Goal: Task Accomplishment & Management: Manage account settings

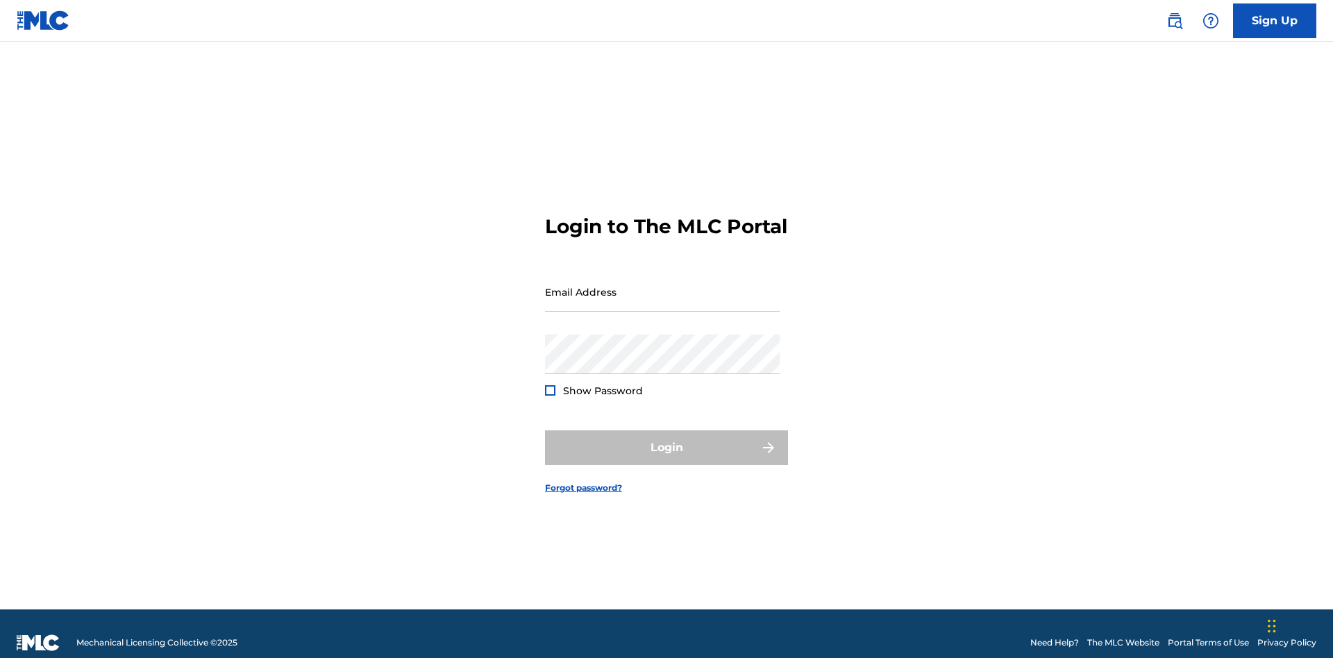
scroll to position [18, 0]
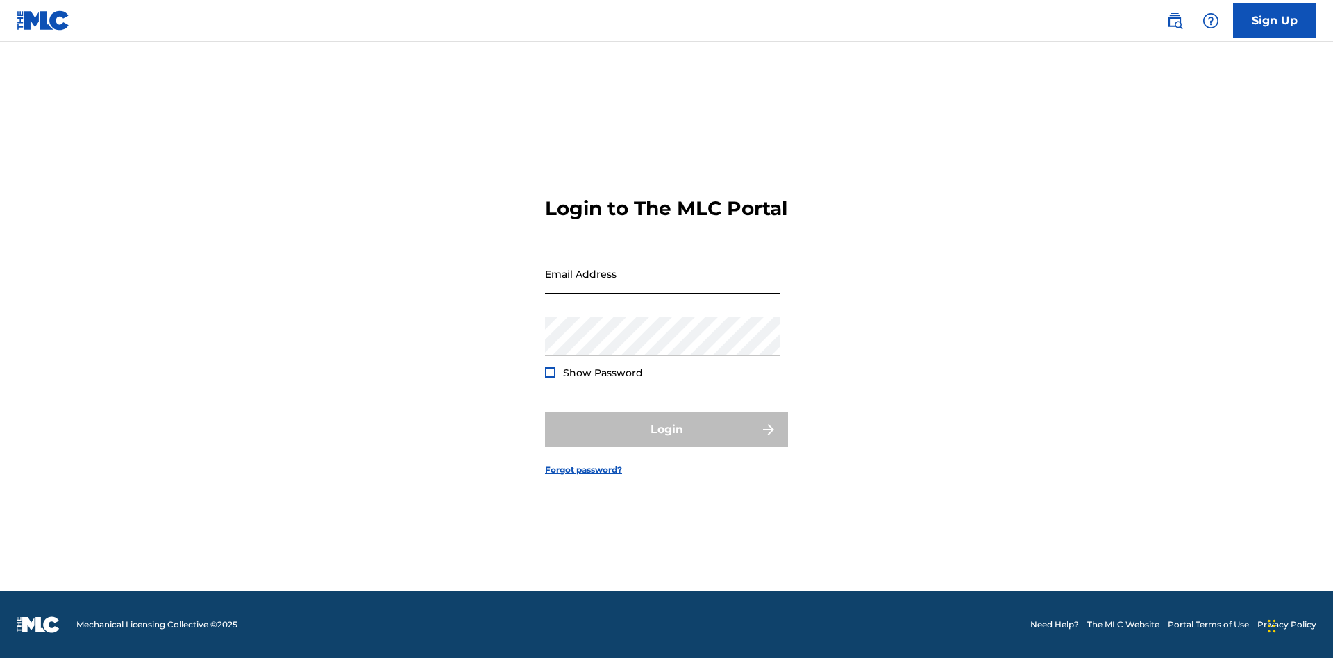
click at [662, 285] on input "Email Address" at bounding box center [662, 274] width 235 height 40
type input "[EMAIL_ADDRESS][DOMAIN_NAME]"
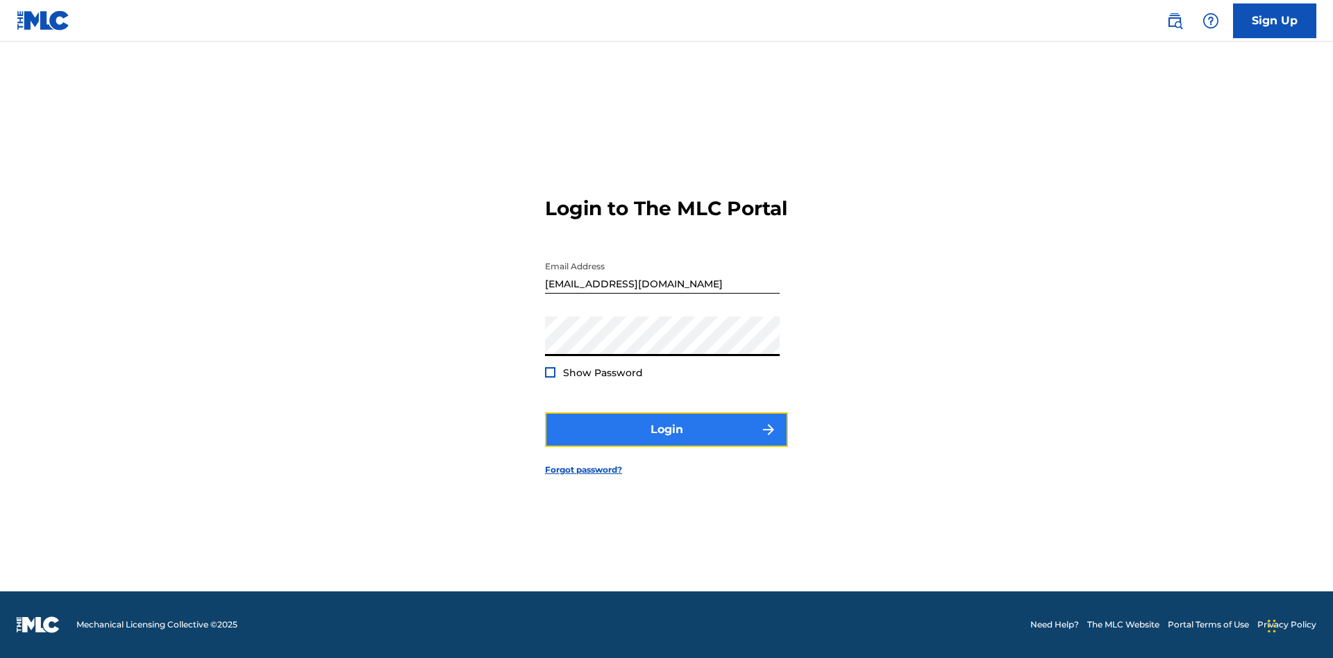
click at [667, 442] on button "Login" at bounding box center [666, 429] width 243 height 35
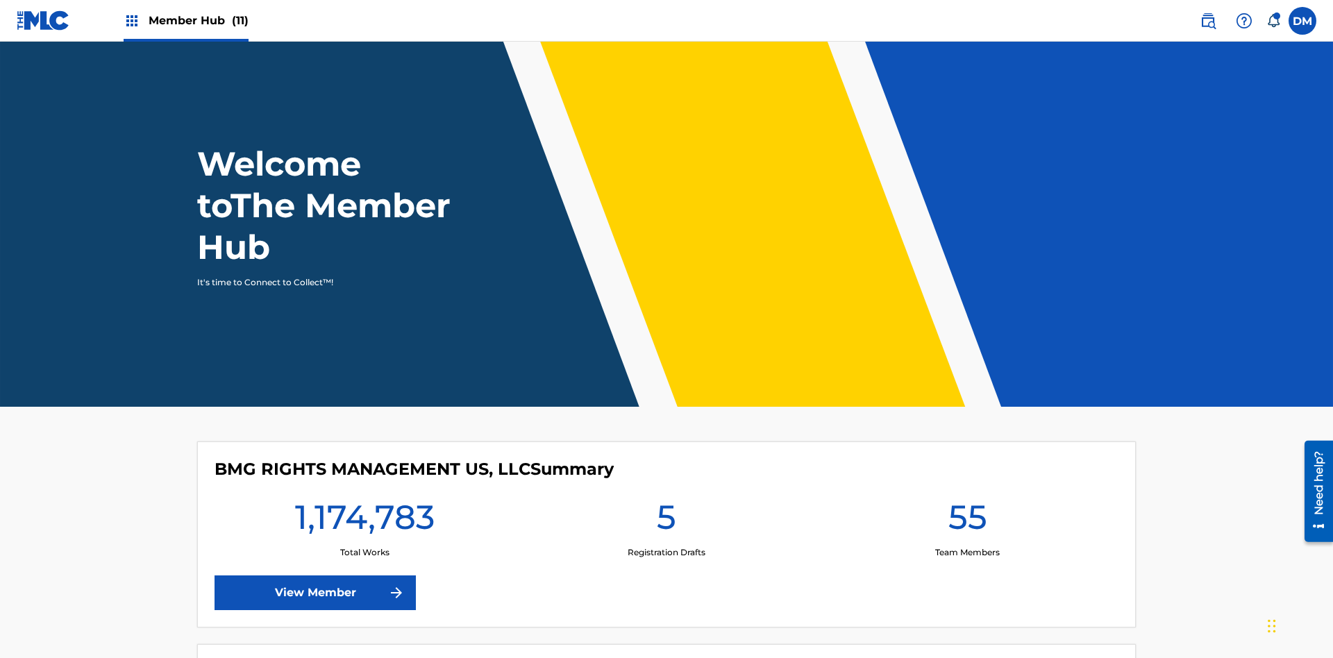
scroll to position [60, 0]
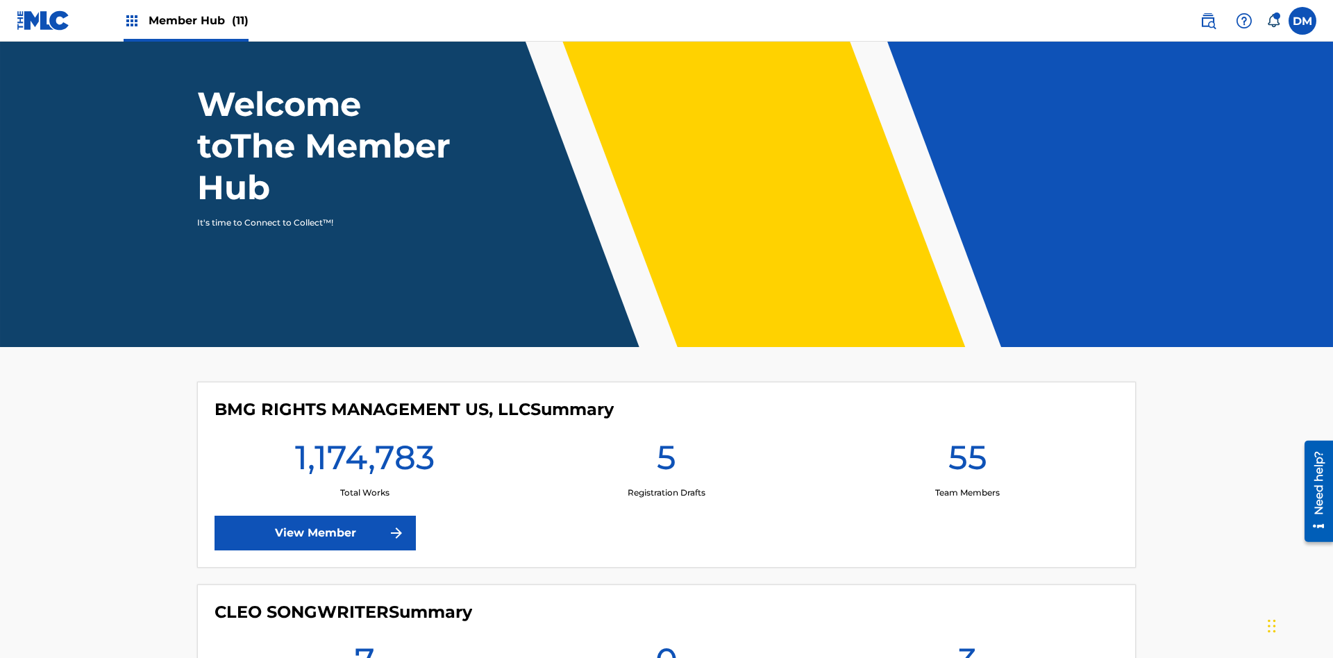
click at [198, 20] on span "Member Hub (11)" at bounding box center [199, 20] width 100 height 16
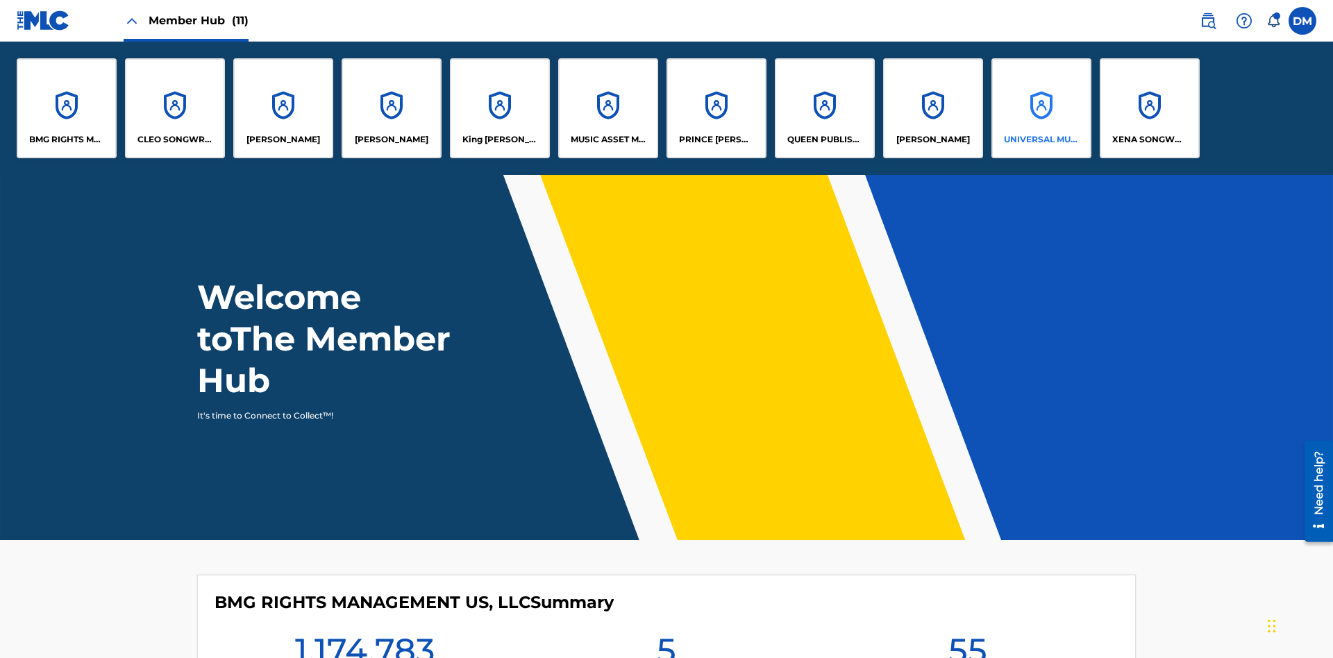
click at [1041, 140] on p "UNIVERSAL MUSIC PUB GROUP" at bounding box center [1042, 139] width 76 height 12
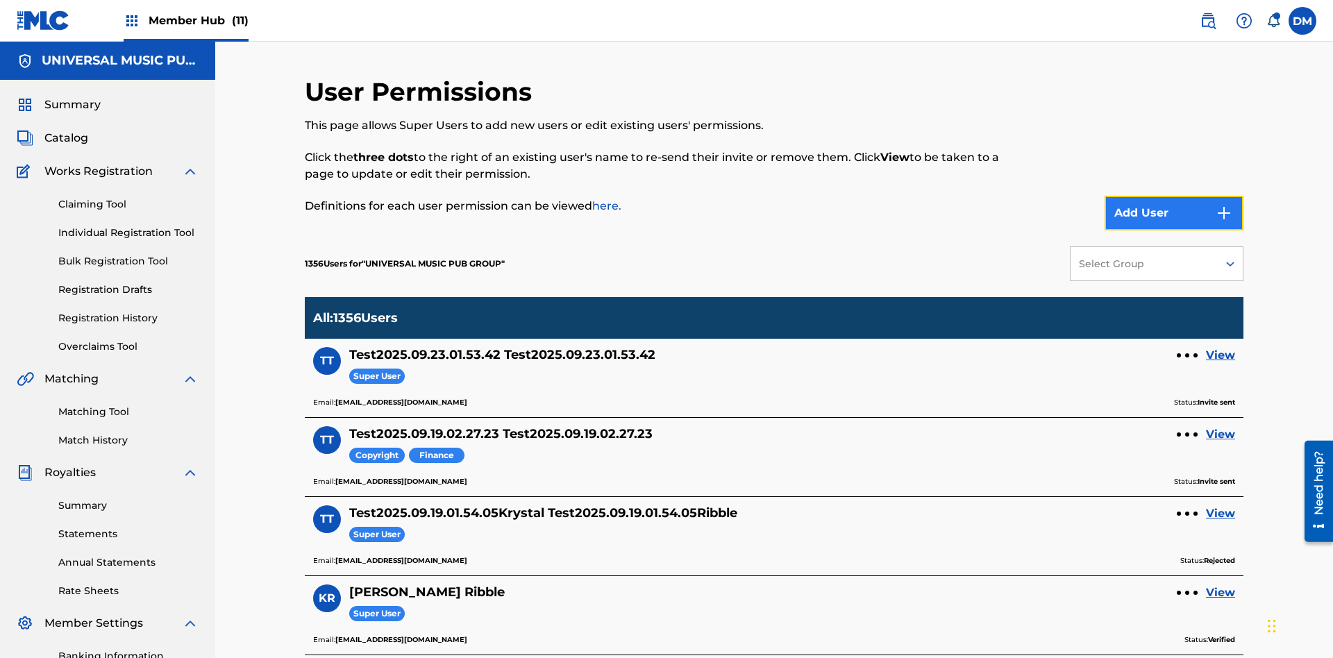
click at [1174, 196] on button "Add User" at bounding box center [1174, 213] width 139 height 35
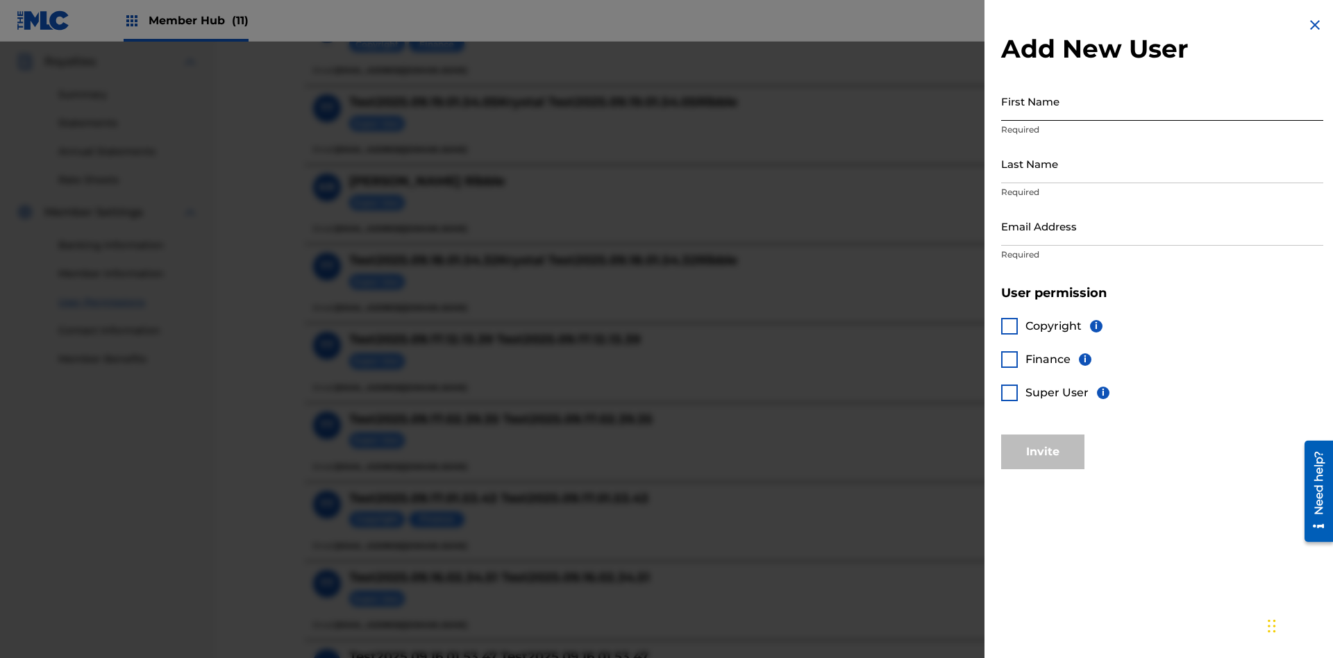
click at [1162, 101] on input "First Name" at bounding box center [1162, 101] width 322 height 40
type input "Test2025.09.23.01.55.32"
click at [1162, 163] on input "Last Name" at bounding box center [1162, 164] width 322 height 40
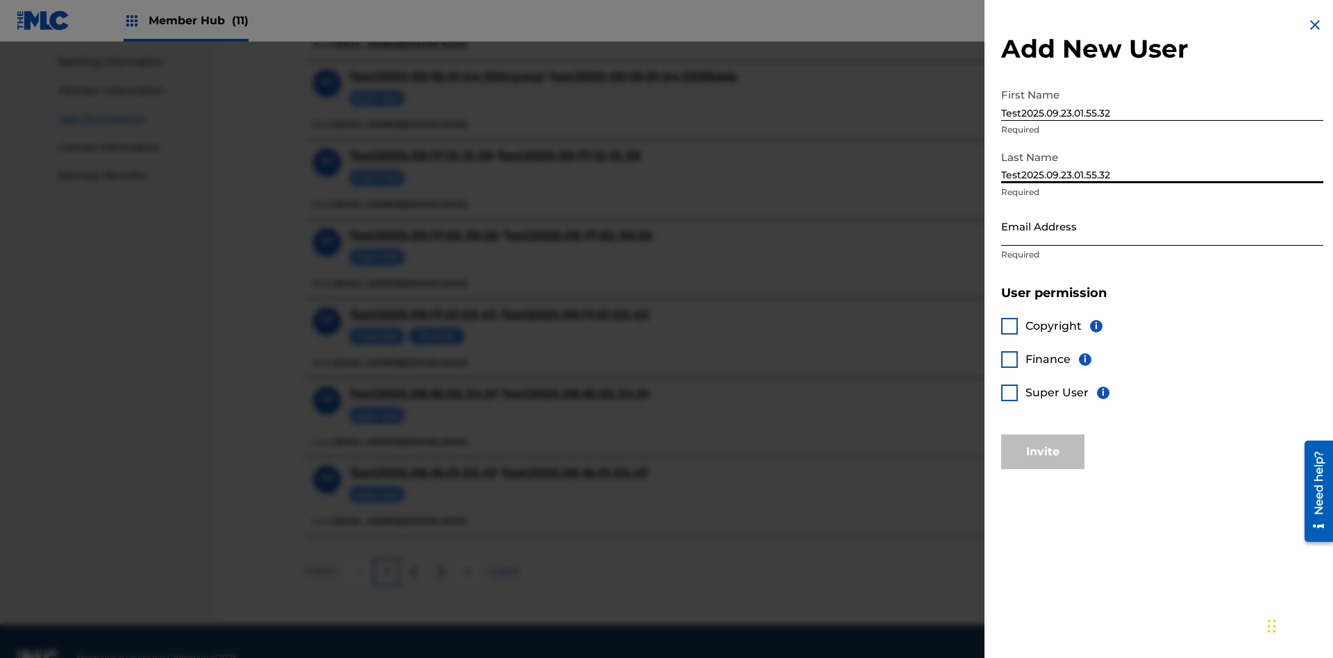
type input "Test2025.09.23.01.55.32"
click at [1162, 226] on input "Email Address" at bounding box center [1162, 226] width 322 height 40
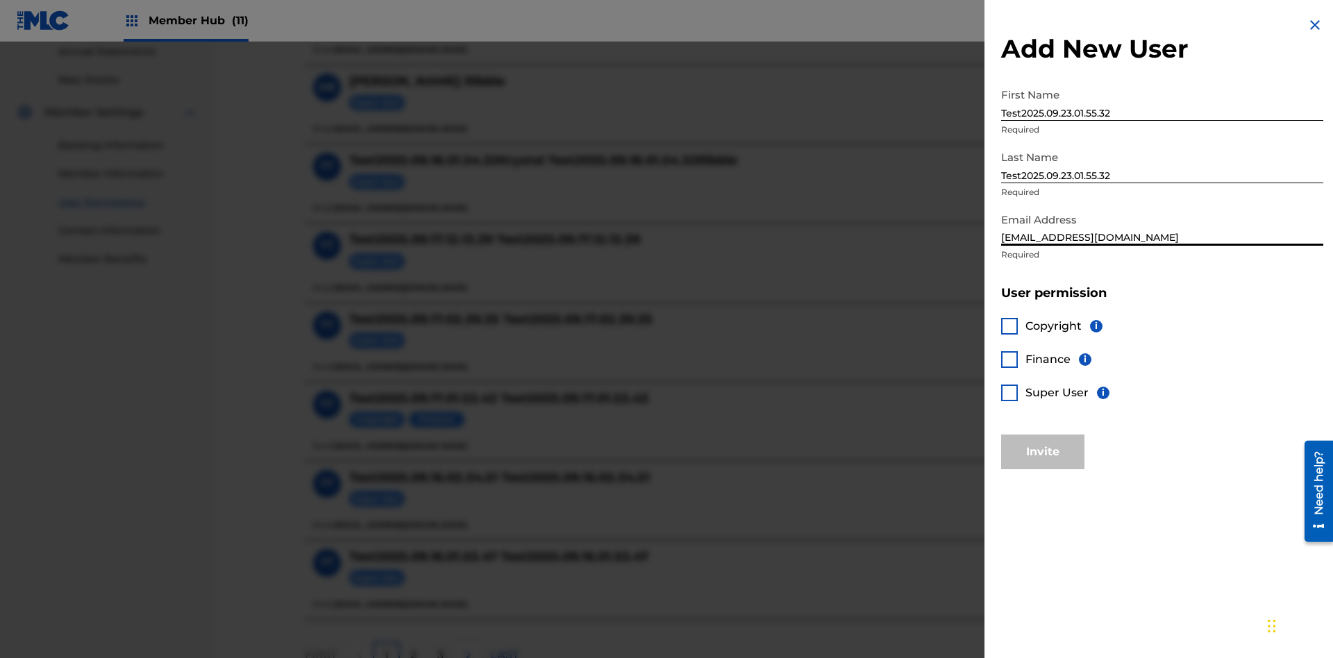
type input "[EMAIL_ADDRESS][DOMAIN_NAME]"
click at [1010, 326] on div at bounding box center [1009, 326] width 17 height 17
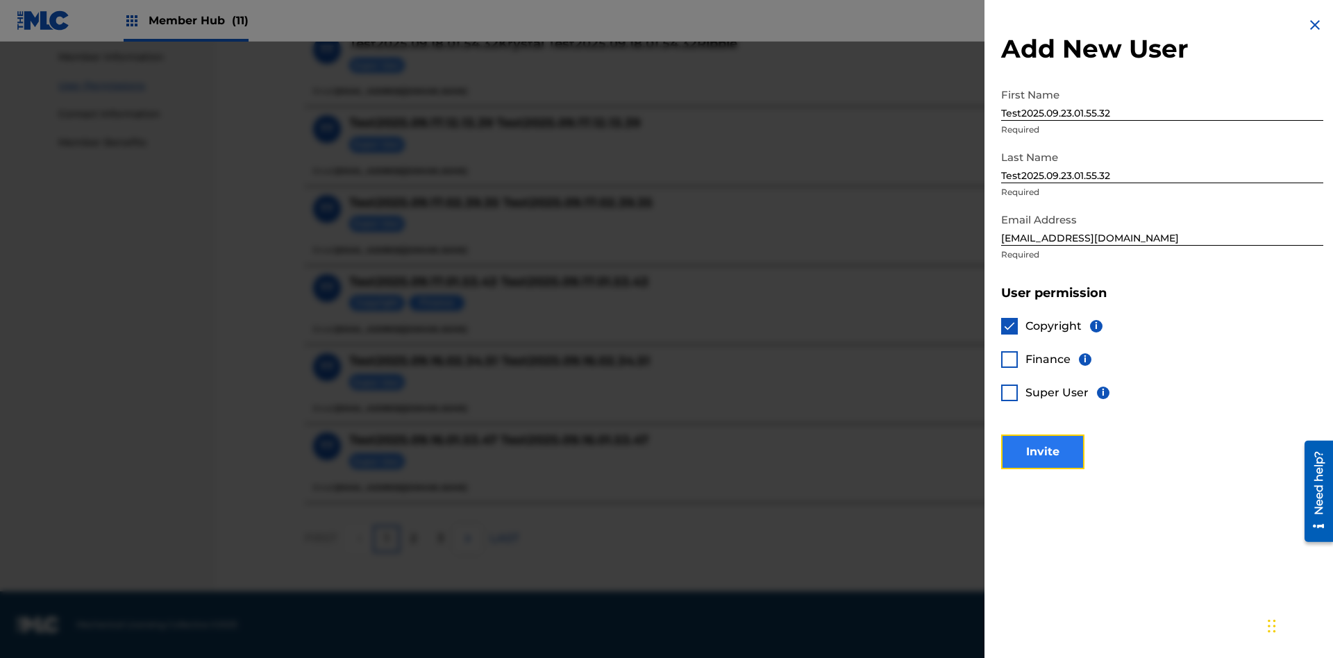
click at [1043, 451] on button "Invite" at bounding box center [1042, 452] width 83 height 35
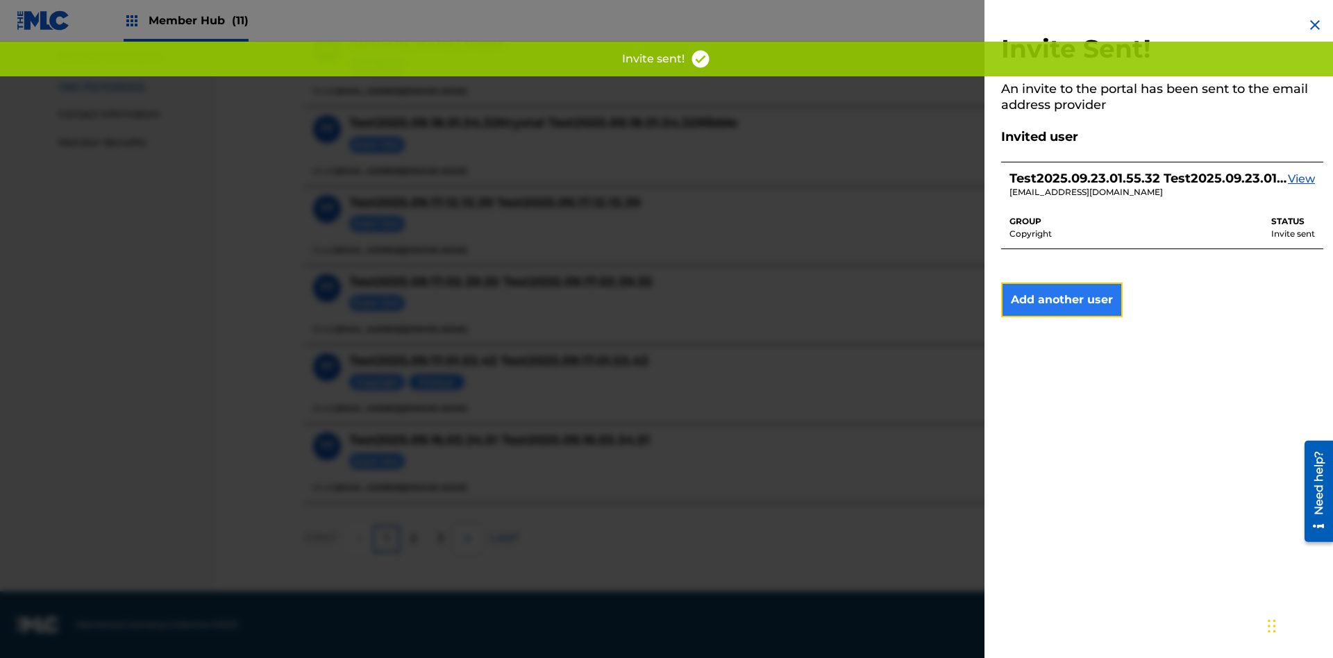
click at [1062, 300] on button "Add another user" at bounding box center [1062, 300] width 122 height 35
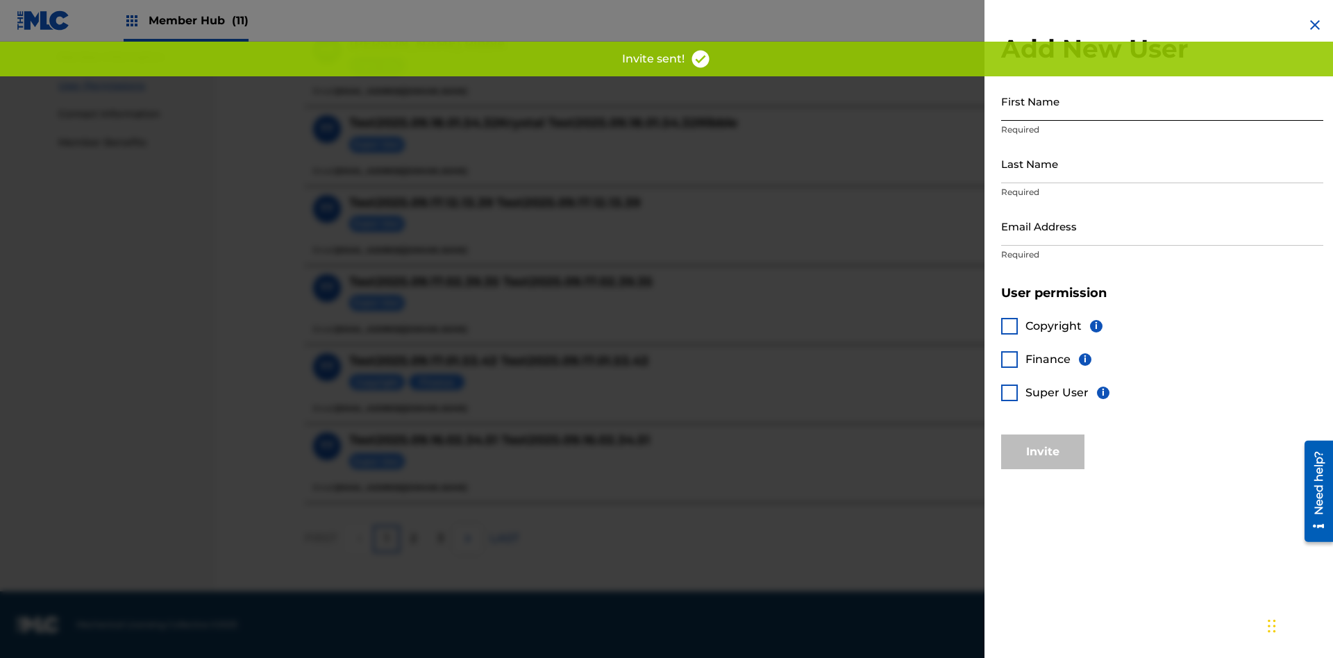
click at [1162, 101] on input "First Name" at bounding box center [1162, 101] width 322 height 40
type input "Test2025.09.23.01.55.36"
click at [1162, 163] on input "Last Name" at bounding box center [1162, 164] width 322 height 40
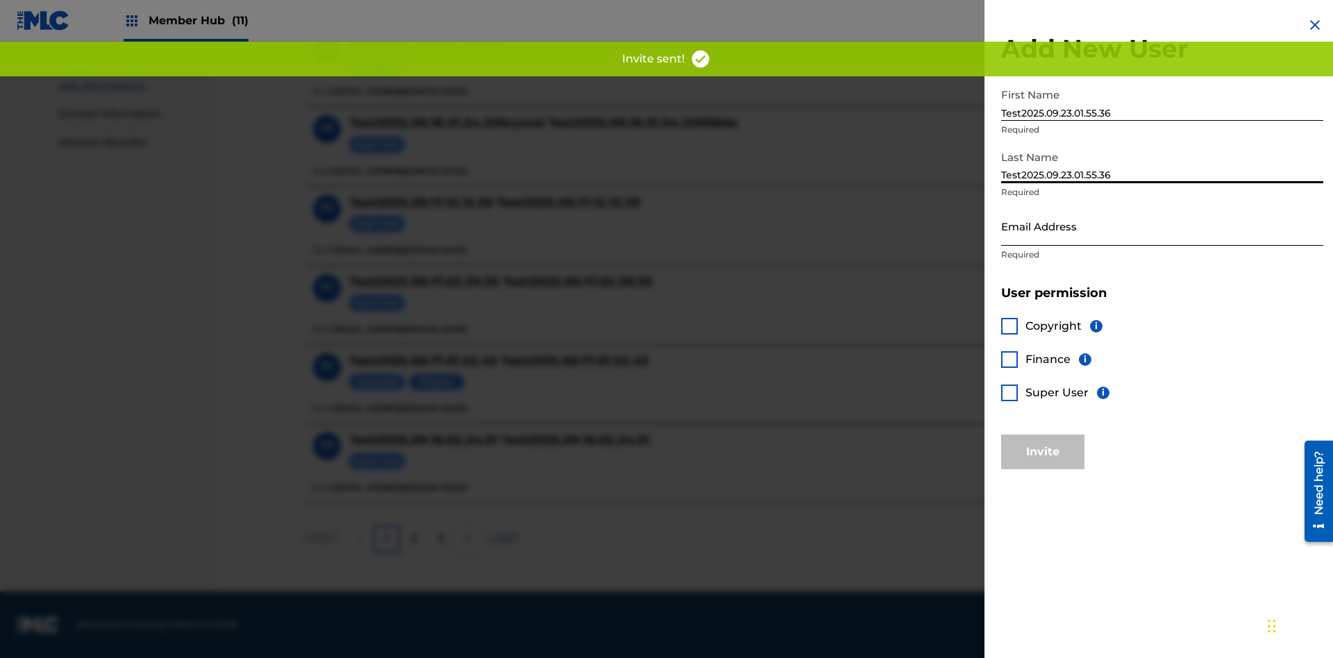
type input "Test2025.09.23.01.55.36"
click at [1162, 226] on input "Email Address" at bounding box center [1162, 226] width 322 height 40
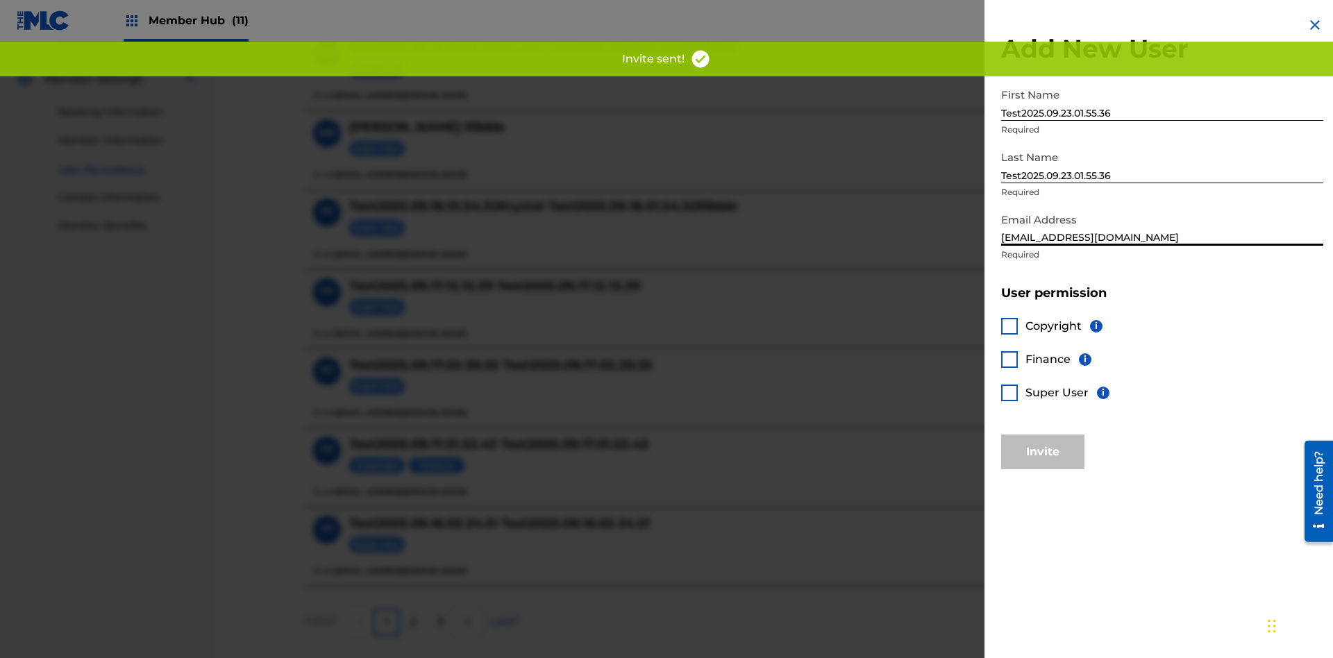
type input "[EMAIL_ADDRESS][DOMAIN_NAME]"
click at [1010, 359] on div at bounding box center [1009, 359] width 17 height 17
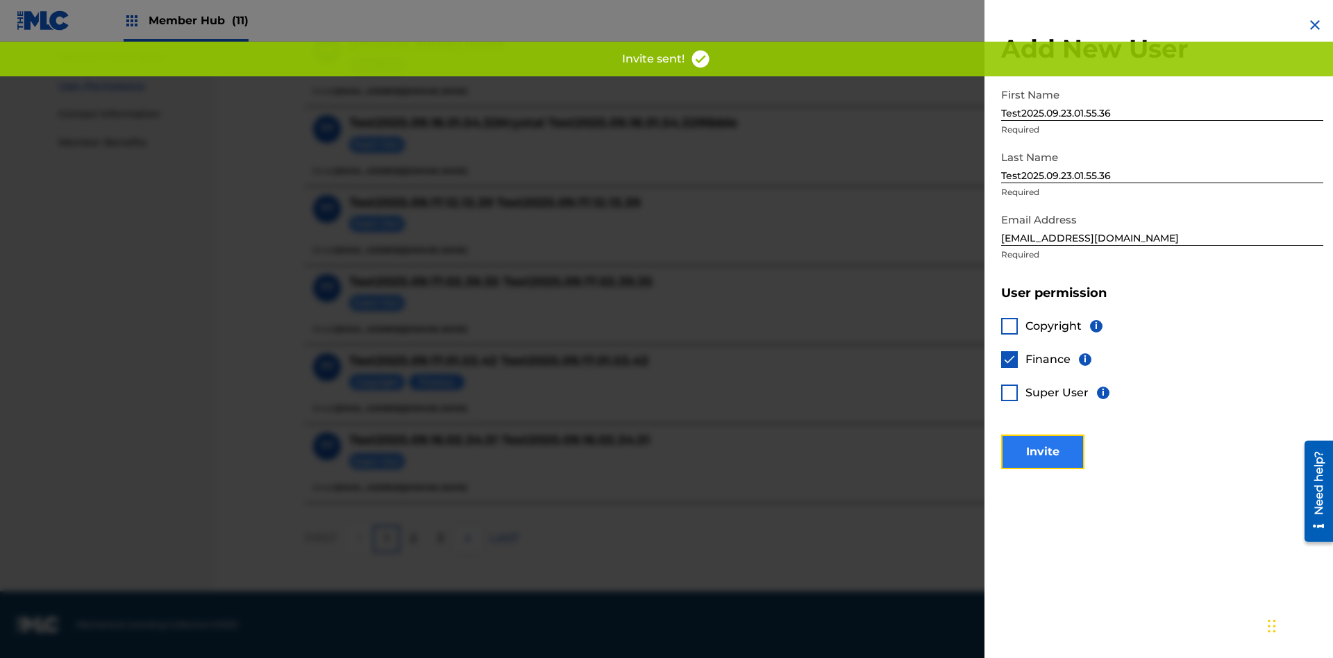
click at [1043, 451] on button "Invite" at bounding box center [1042, 452] width 83 height 35
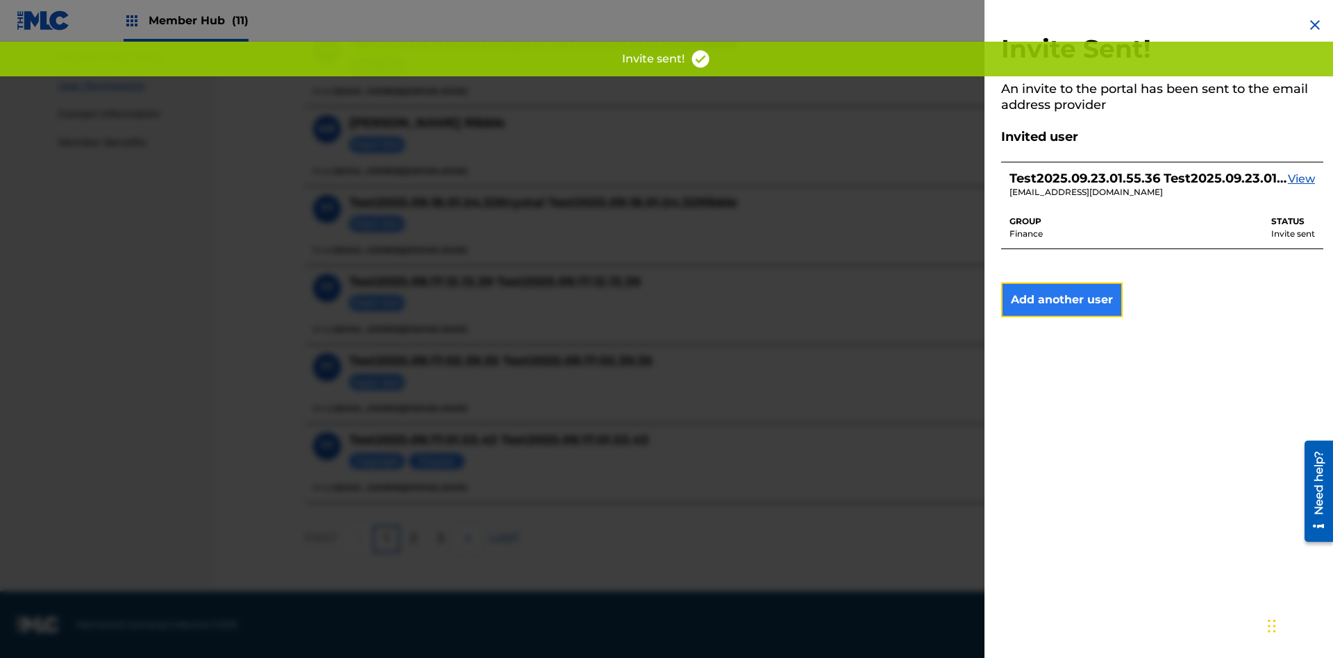
click at [1062, 300] on button "Add another user" at bounding box center [1062, 300] width 122 height 35
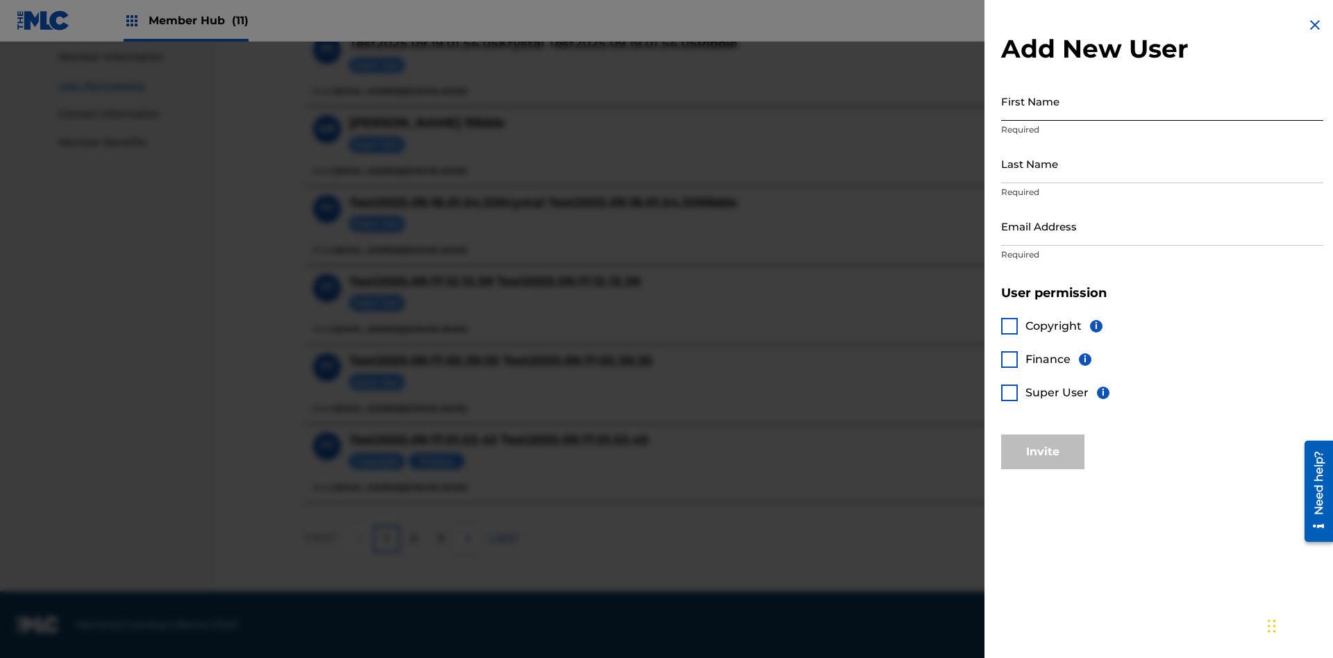
click at [1162, 101] on input "First Name" at bounding box center [1162, 101] width 322 height 40
type input "Test2025.09.23.01.55.40"
click at [1162, 163] on input "Last Name" at bounding box center [1162, 164] width 322 height 40
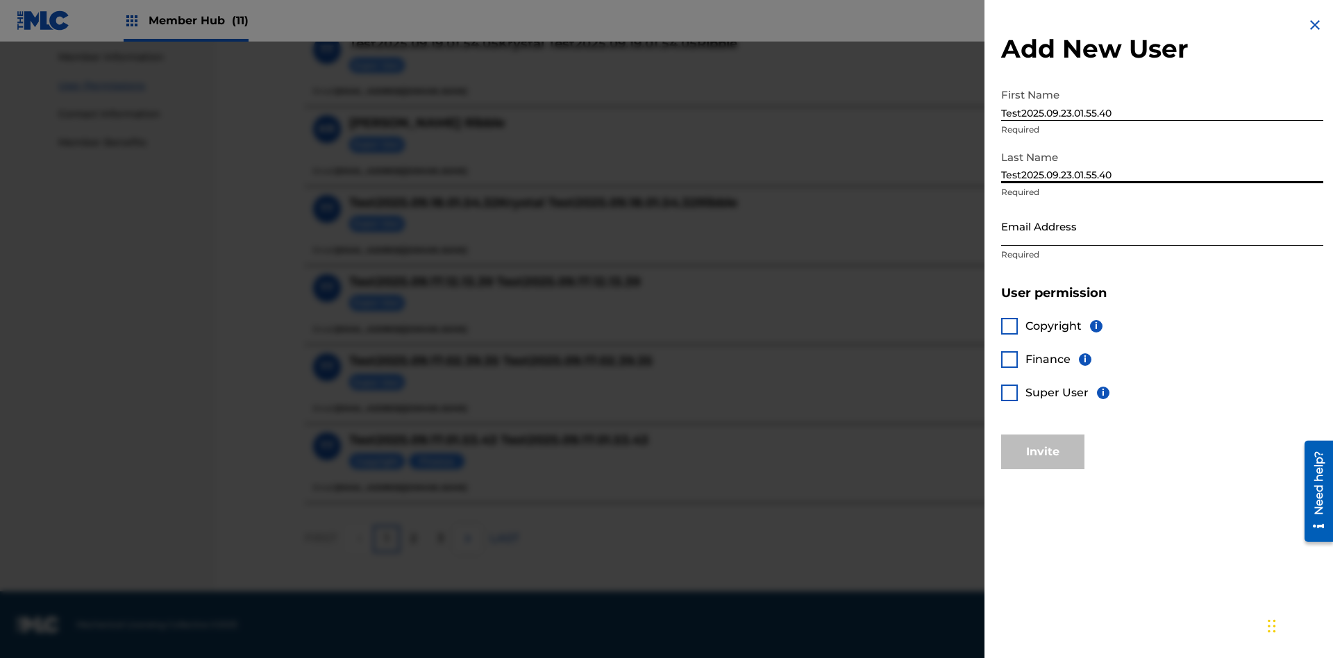
type input "Test2025.09.23.01.55.40"
click at [1162, 226] on input "Email Address" at bounding box center [1162, 226] width 322 height 40
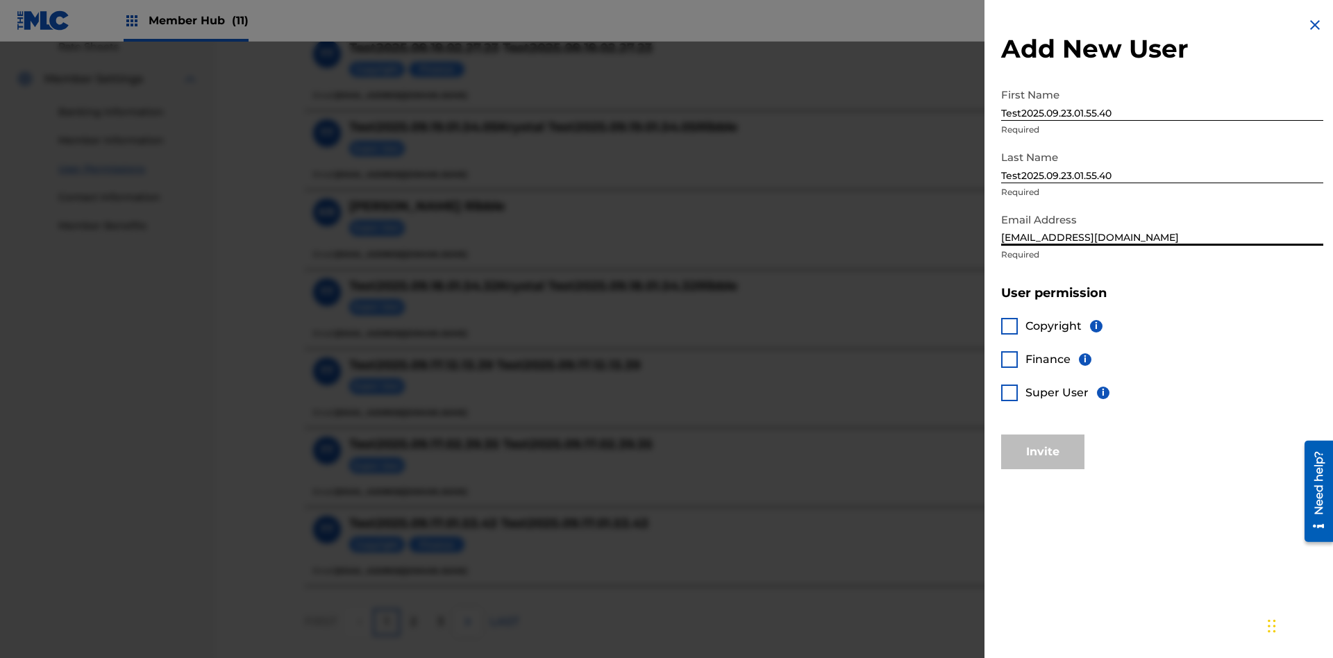
type input "[EMAIL_ADDRESS][DOMAIN_NAME]"
click at [1010, 392] on div at bounding box center [1009, 393] width 17 height 17
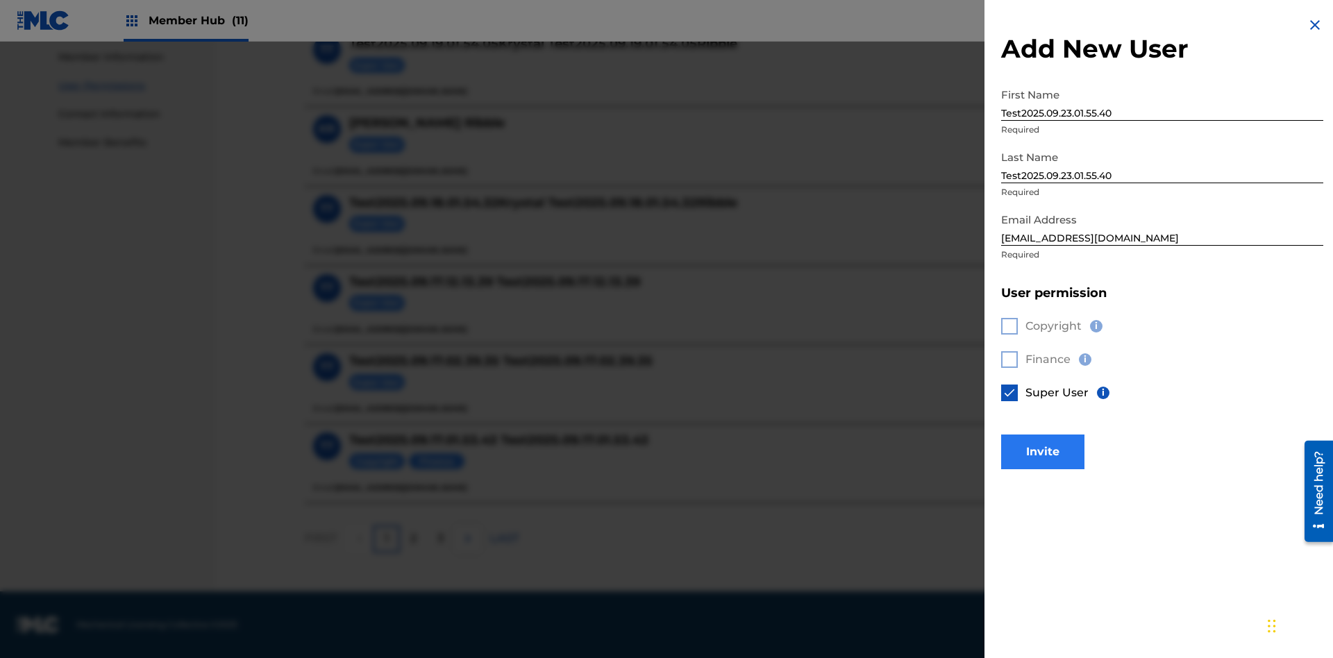
click at [1043, 451] on button "Invite" at bounding box center [1042, 452] width 83 height 35
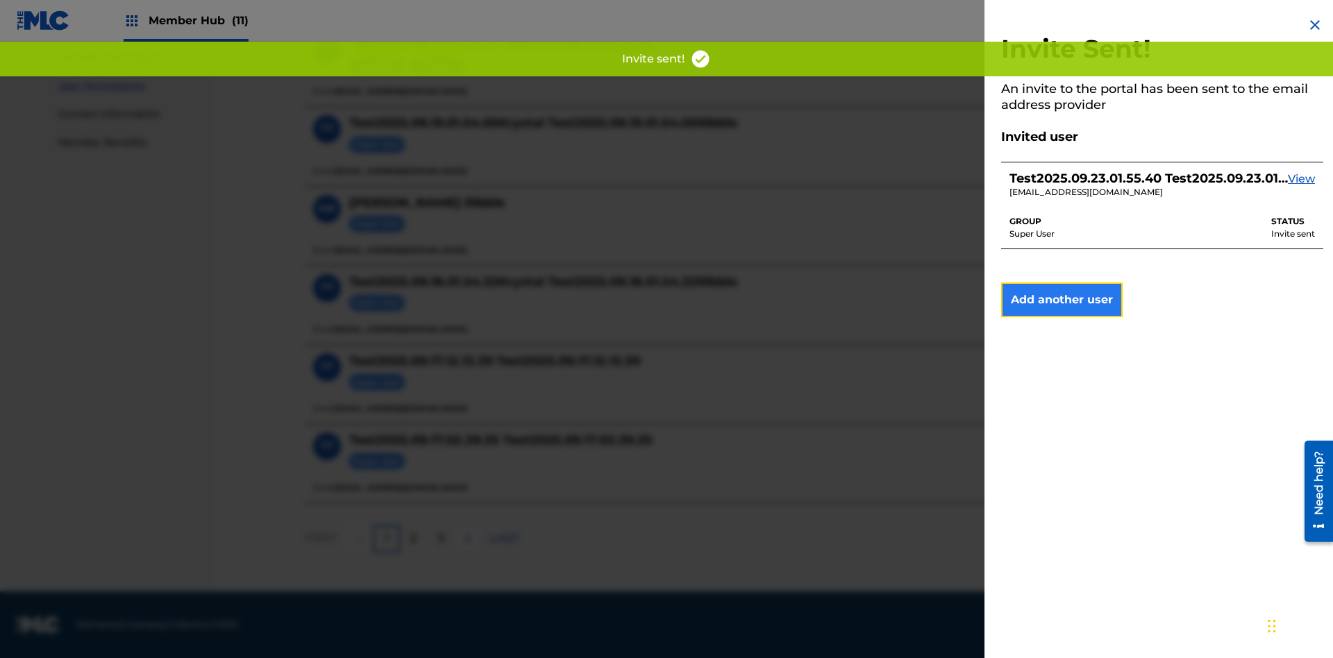
click at [1062, 300] on button "Add another user" at bounding box center [1062, 300] width 122 height 35
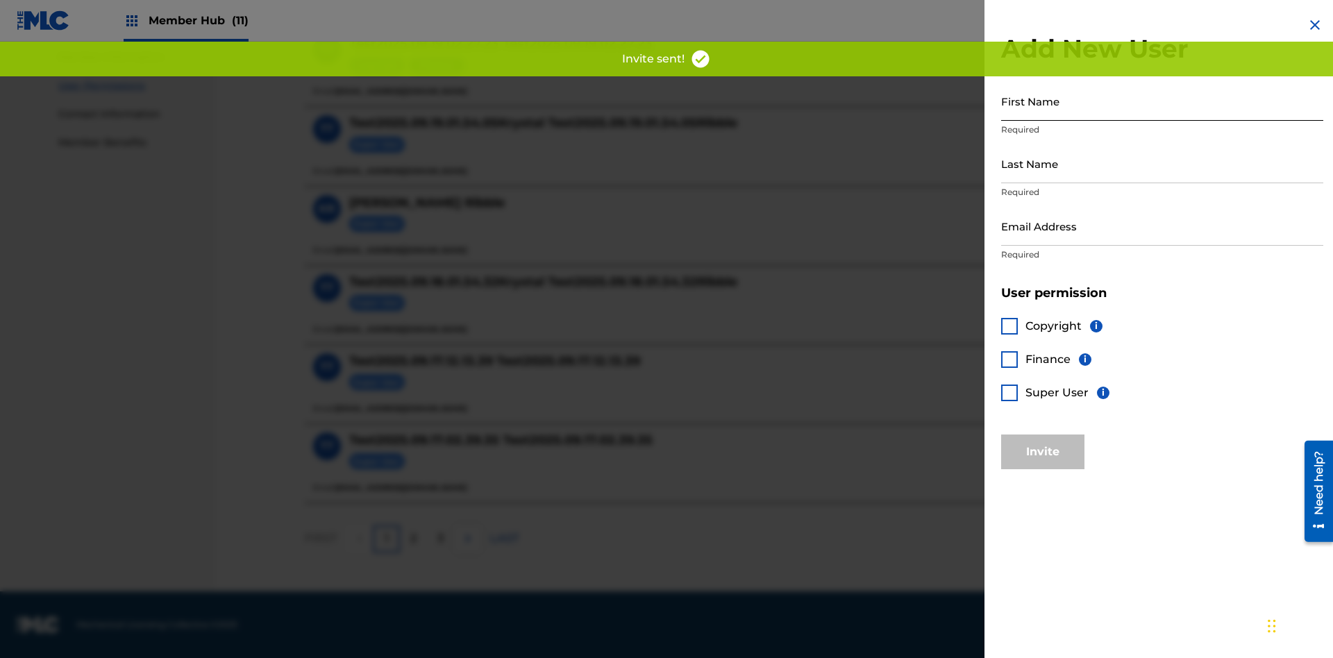
click at [1162, 101] on input "First Name" at bounding box center [1162, 101] width 322 height 40
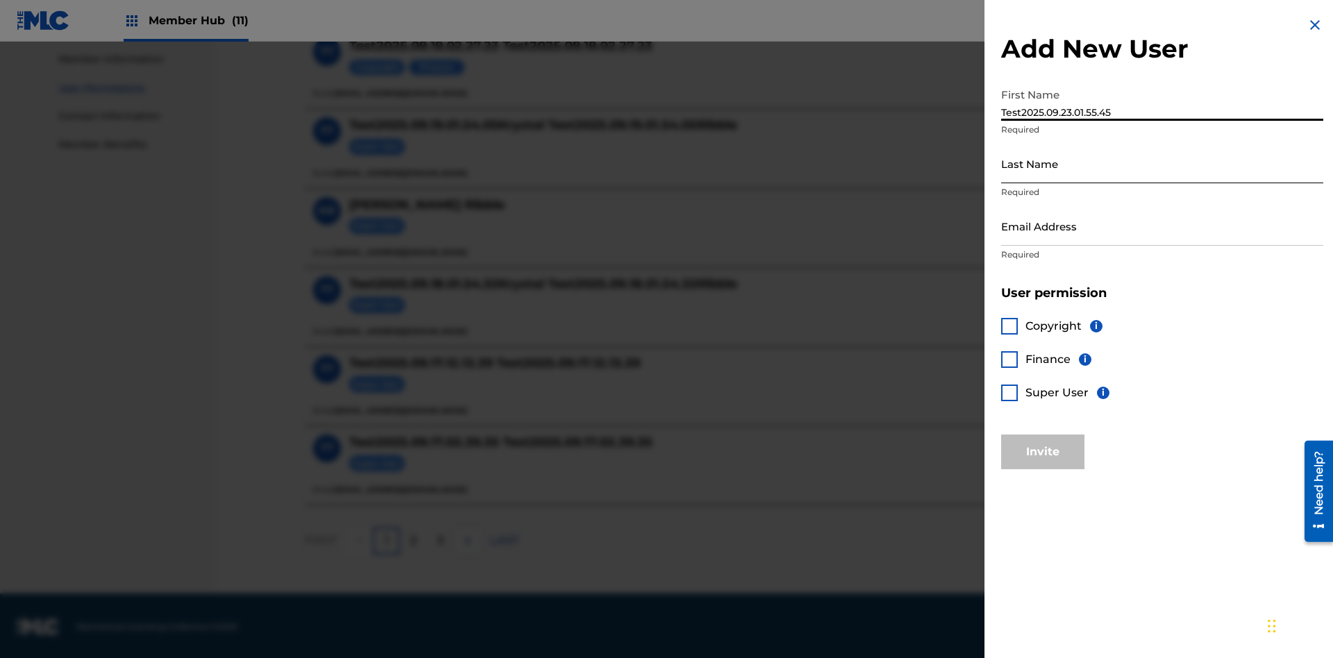
type input "Test2025.09.23.01.55.45"
click at [1162, 163] on input "Last Name" at bounding box center [1162, 164] width 322 height 40
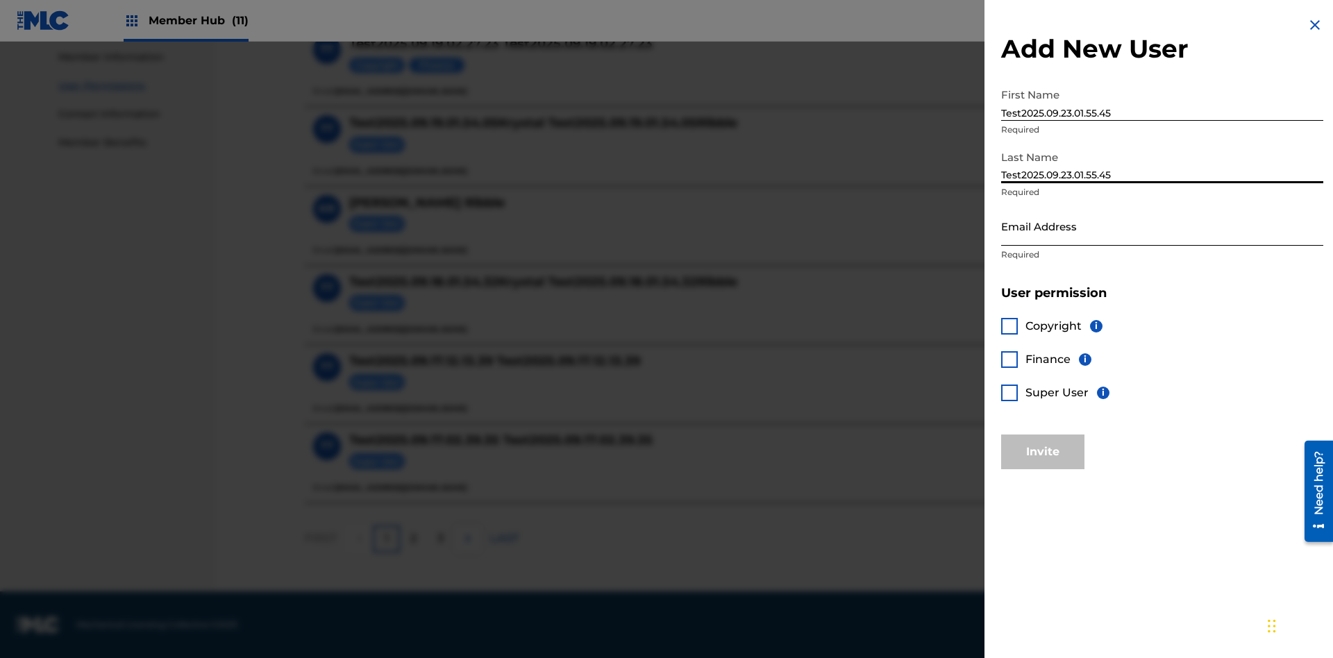
type input "Test2025.09.23.01.55.45"
click at [1162, 226] on input "Email Address" at bounding box center [1162, 226] width 322 height 40
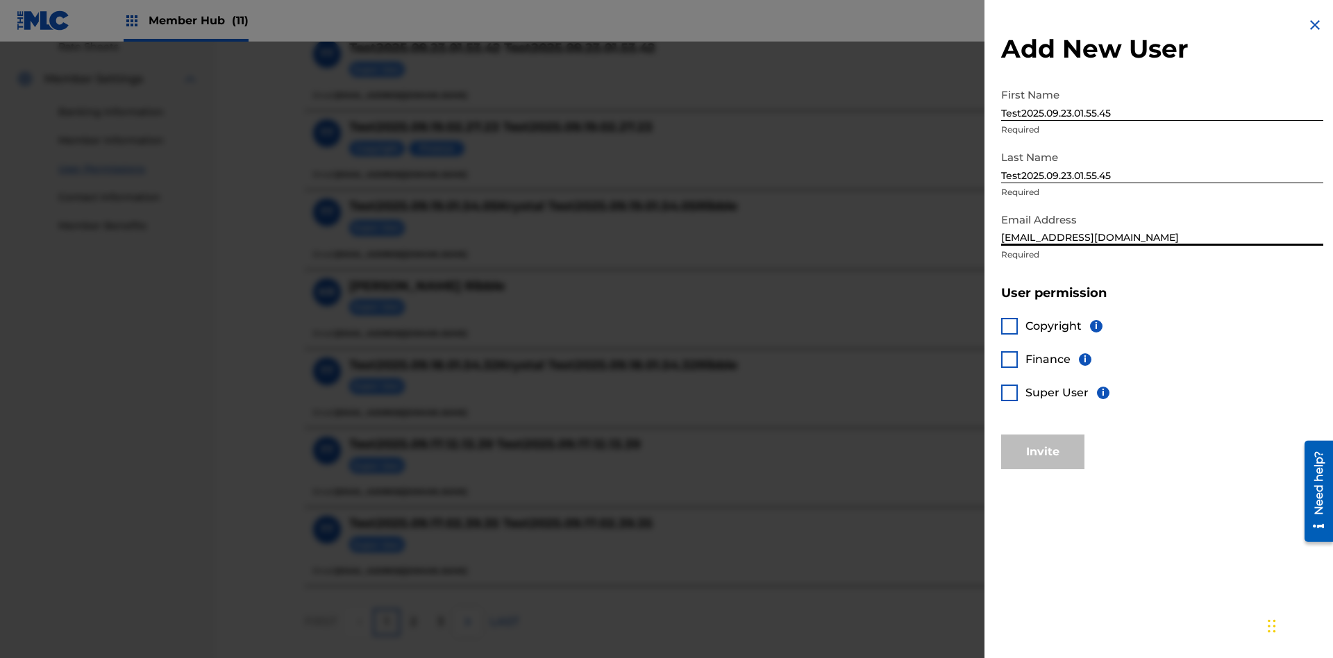
type input "[EMAIL_ADDRESS][DOMAIN_NAME]"
click at [1010, 326] on div at bounding box center [1009, 326] width 17 height 17
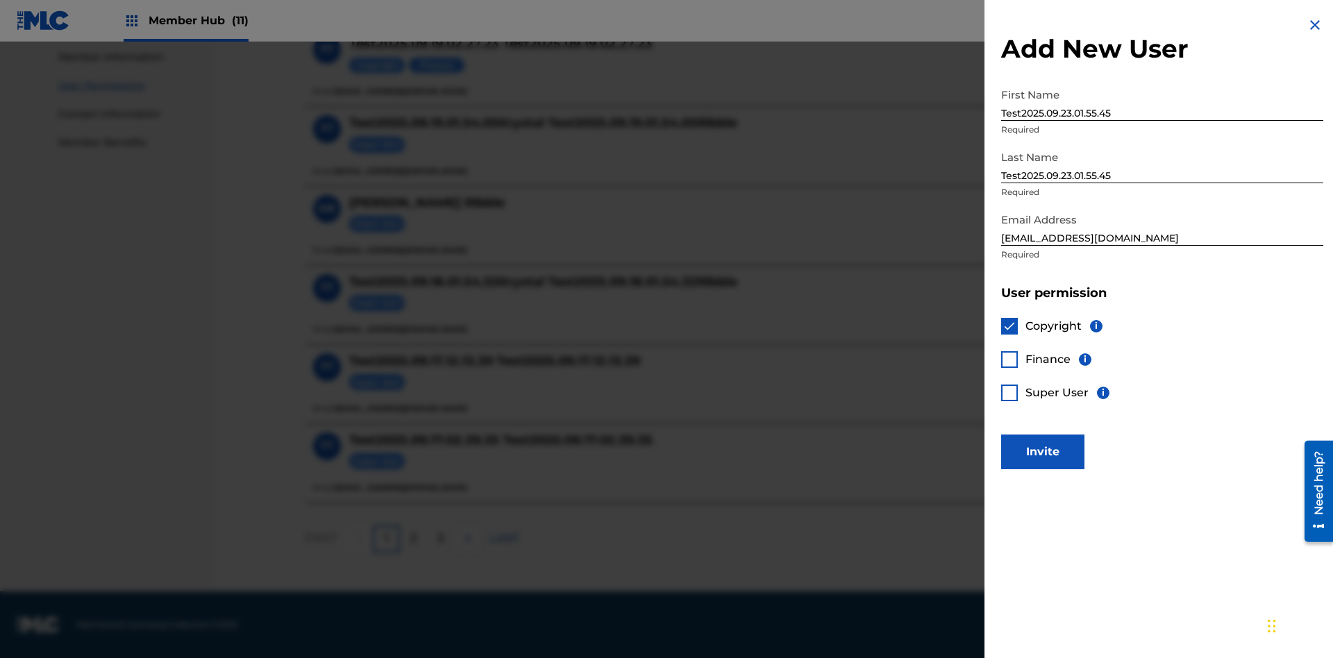
click at [1010, 359] on div at bounding box center [1009, 359] width 17 height 17
click at [1043, 451] on button "Invite" at bounding box center [1042, 452] width 83 height 35
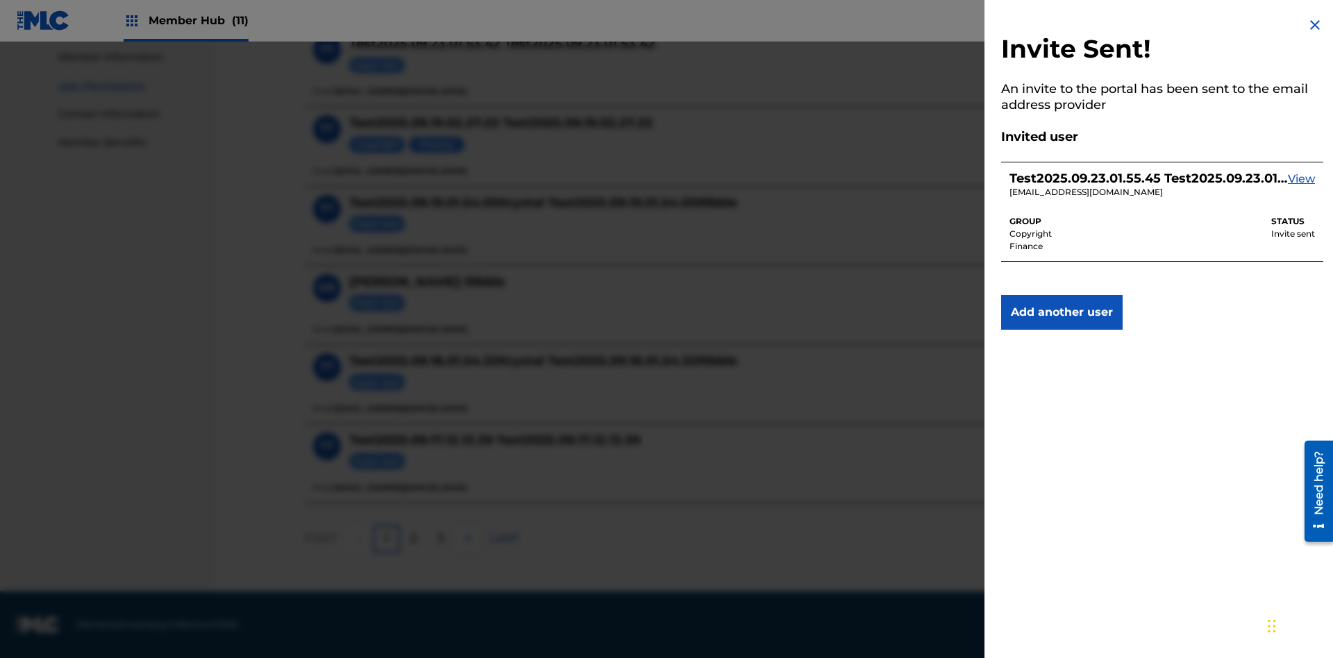
click at [1315, 25] on img at bounding box center [1315, 25] width 17 height 17
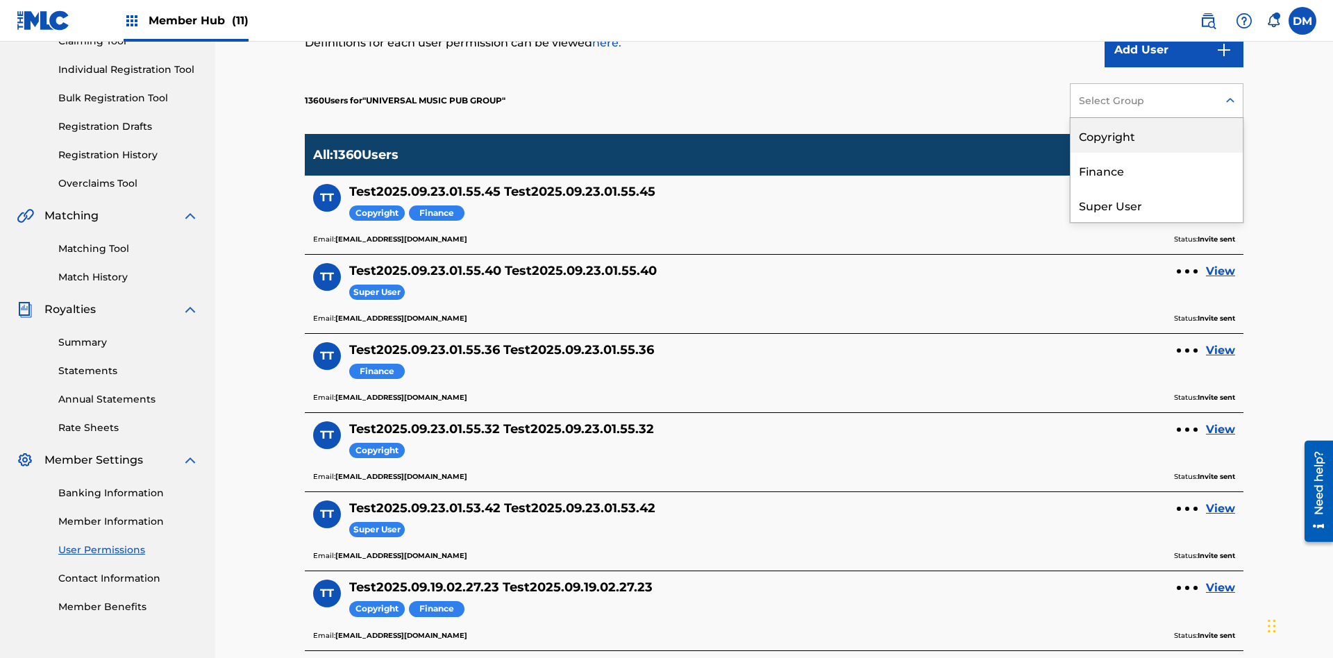
click at [1157, 135] on div "Copyright" at bounding box center [1157, 135] width 172 height 35
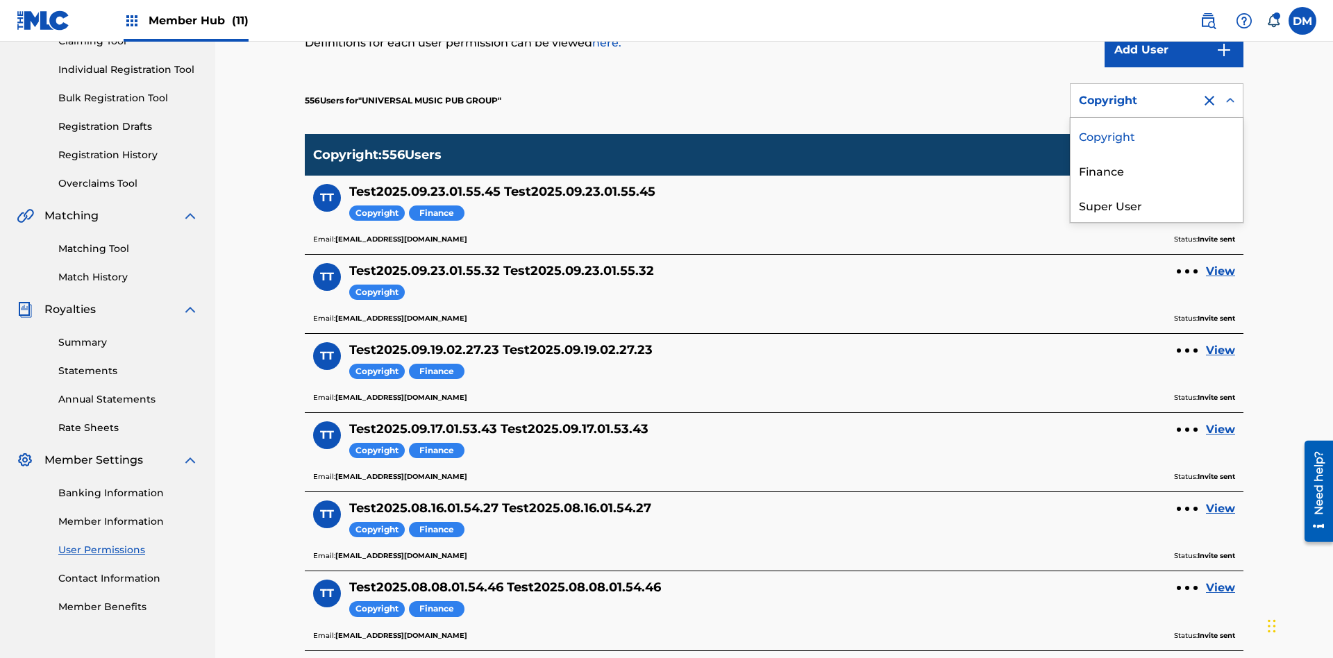
click at [1157, 170] on div "Finance" at bounding box center [1157, 170] width 172 height 35
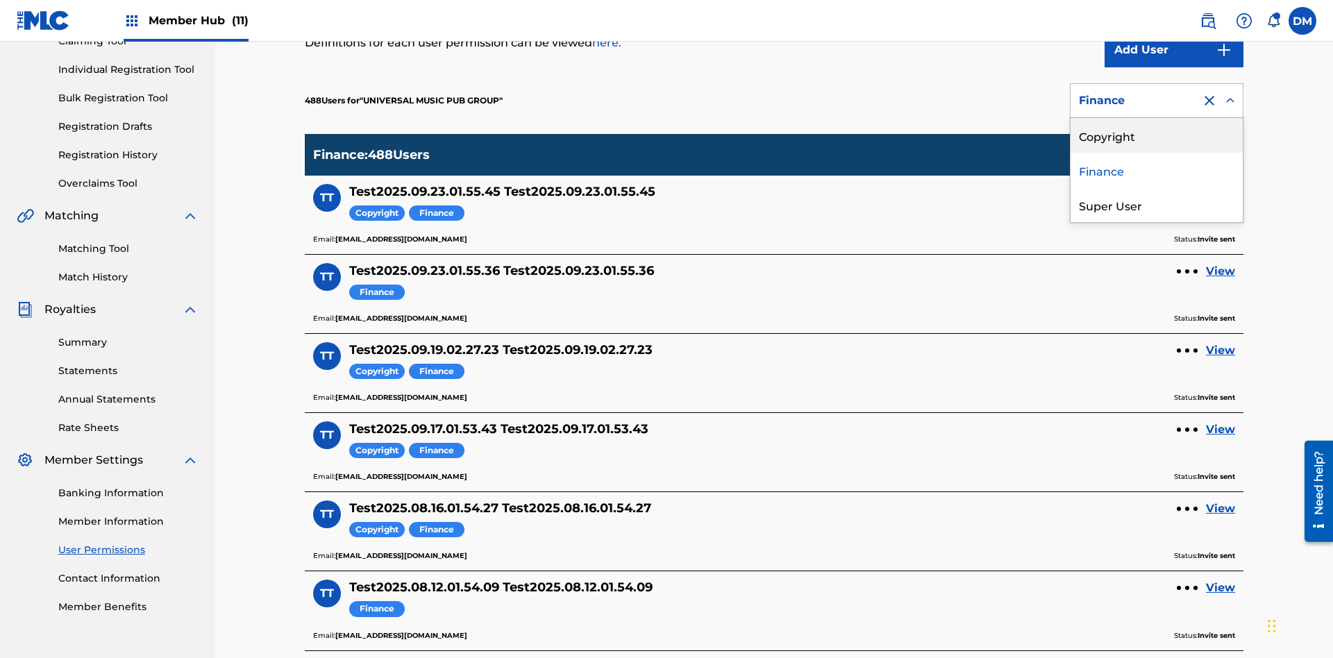
click at [1157, 205] on div "Super User" at bounding box center [1157, 204] width 172 height 35
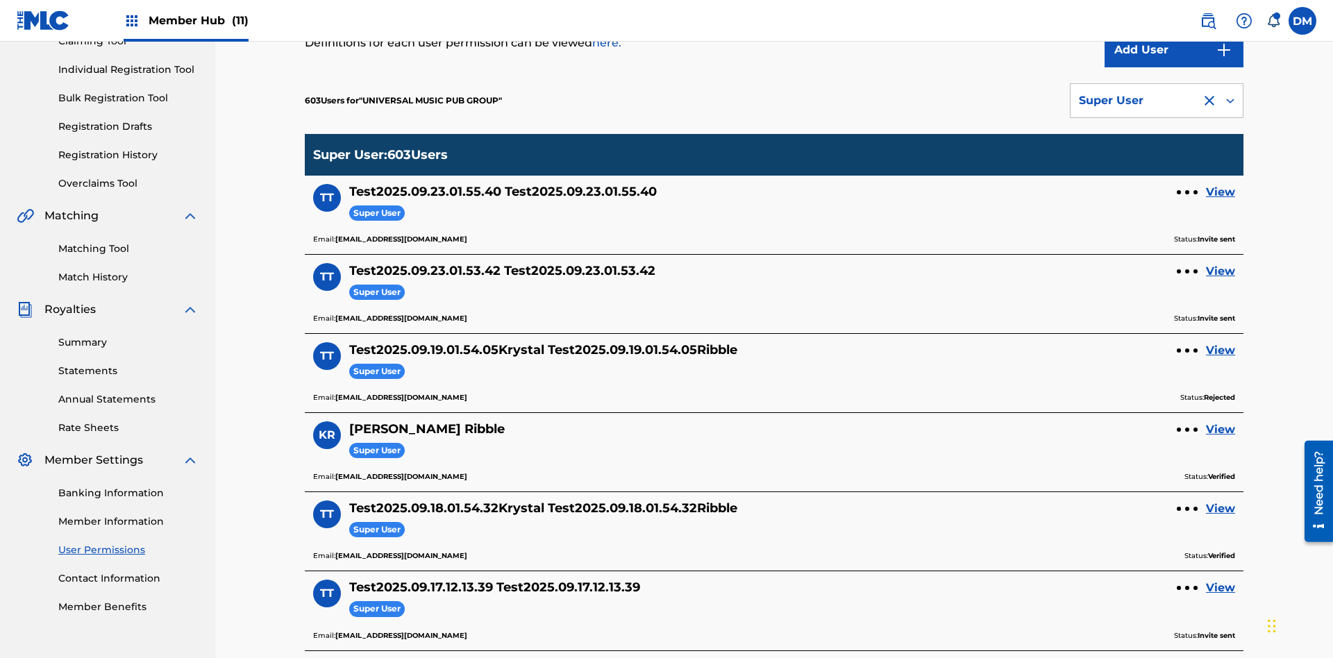
click at [1157, 101] on div "Super User" at bounding box center [1136, 100] width 114 height 17
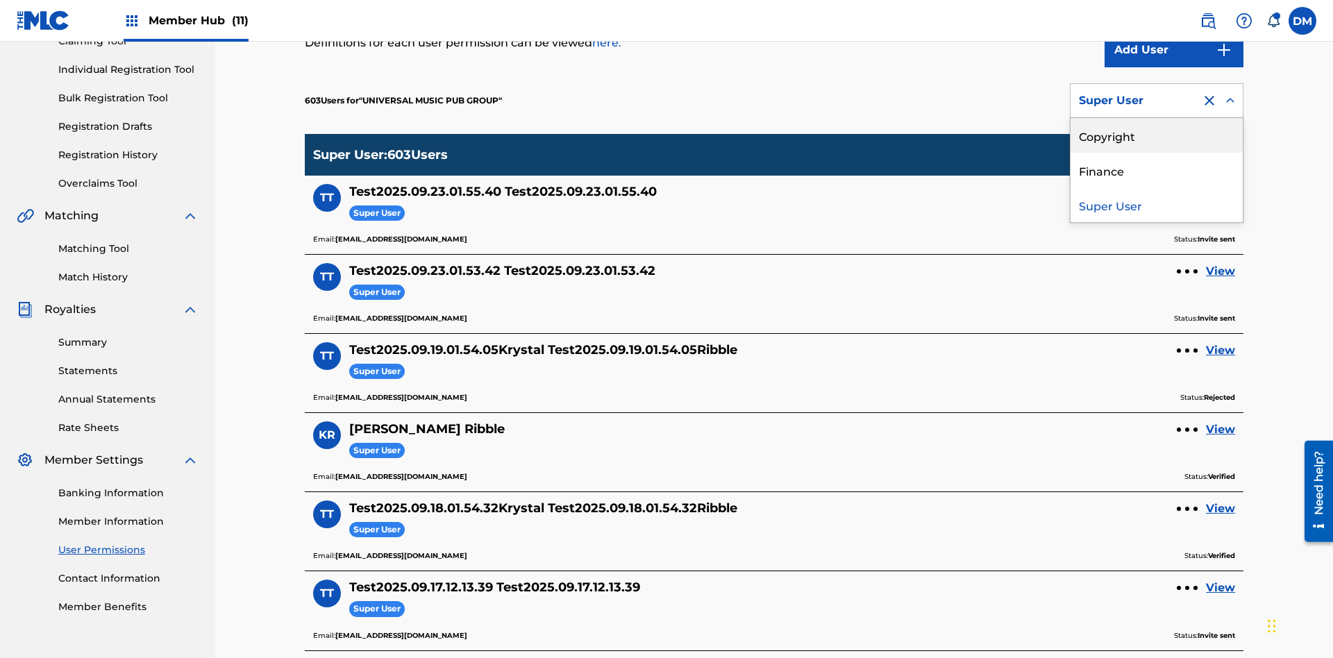
click at [1157, 135] on div "Copyright" at bounding box center [1157, 135] width 172 height 35
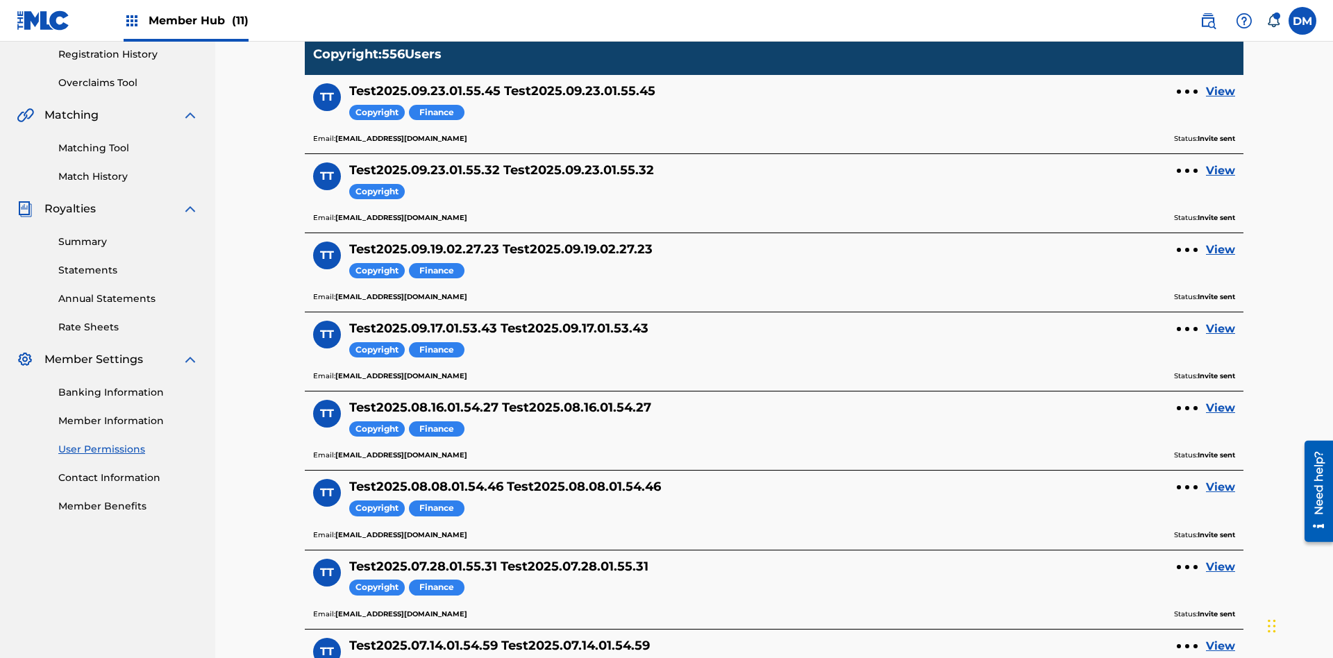
click at [1157, 8] on div "Copyright" at bounding box center [1136, 0] width 114 height 17
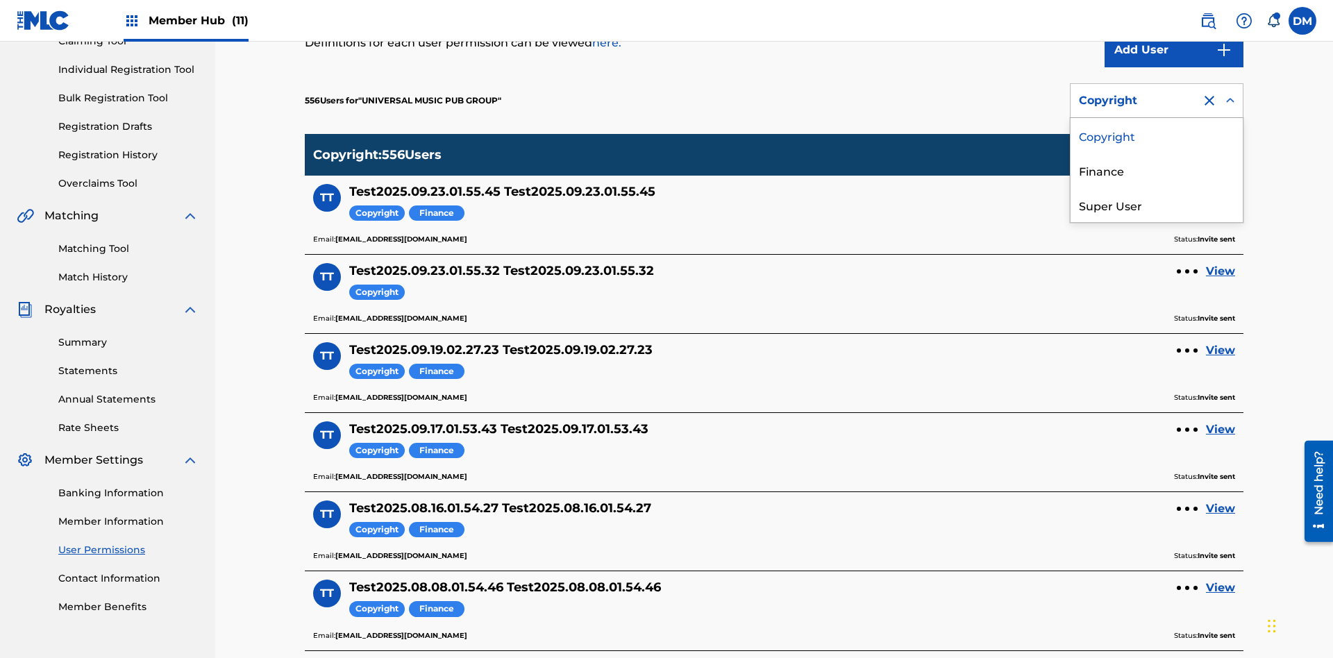
click at [1157, 170] on div "Finance" at bounding box center [1157, 170] width 172 height 35
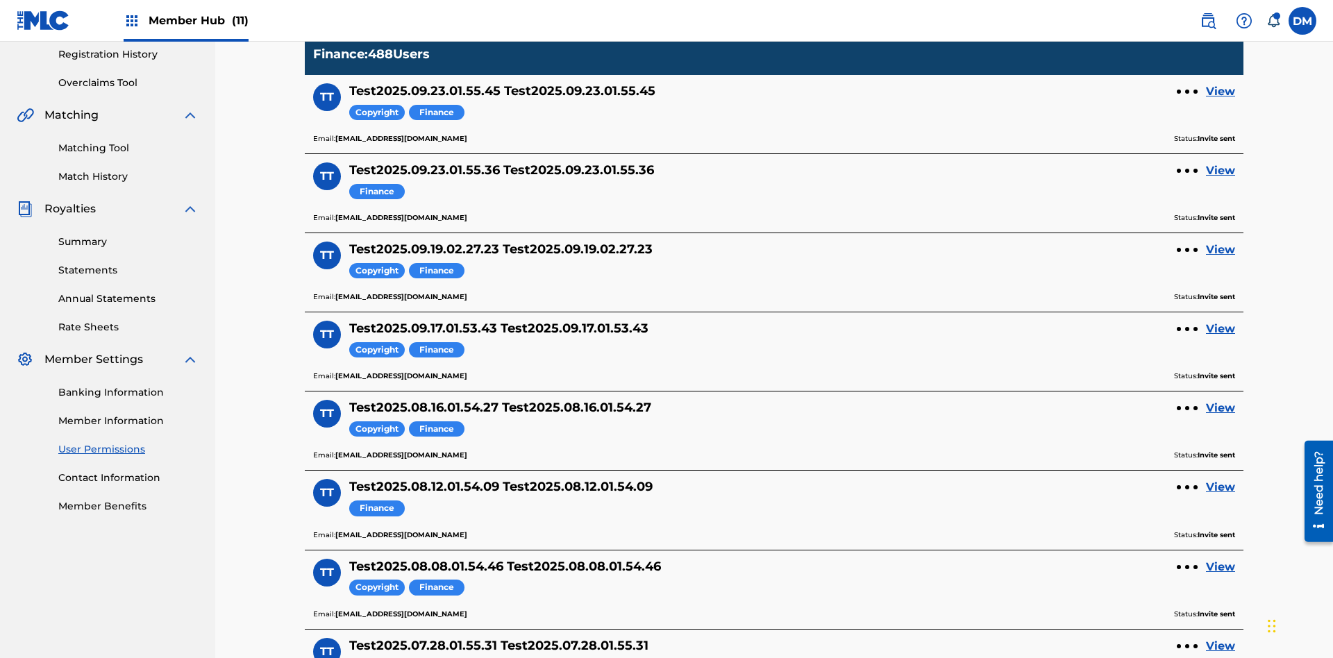
click at [1210, 8] on div at bounding box center [1209, 0] width 17 height 17
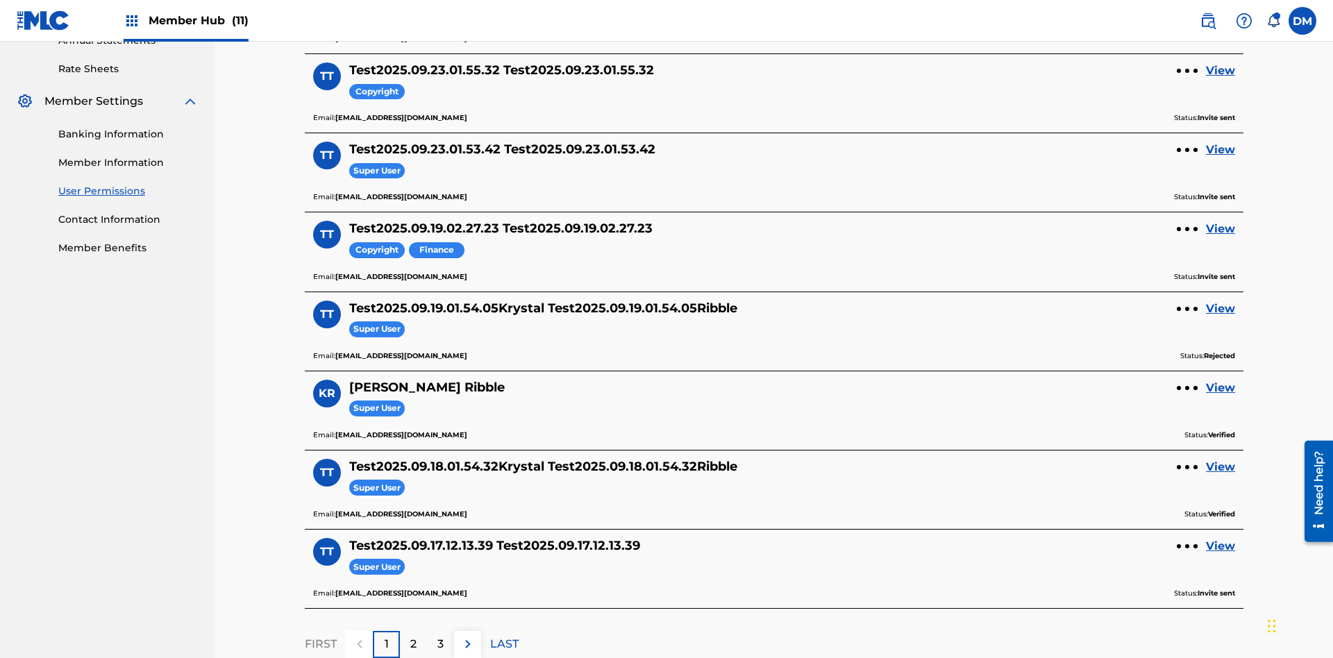
scroll to position [501, 0]
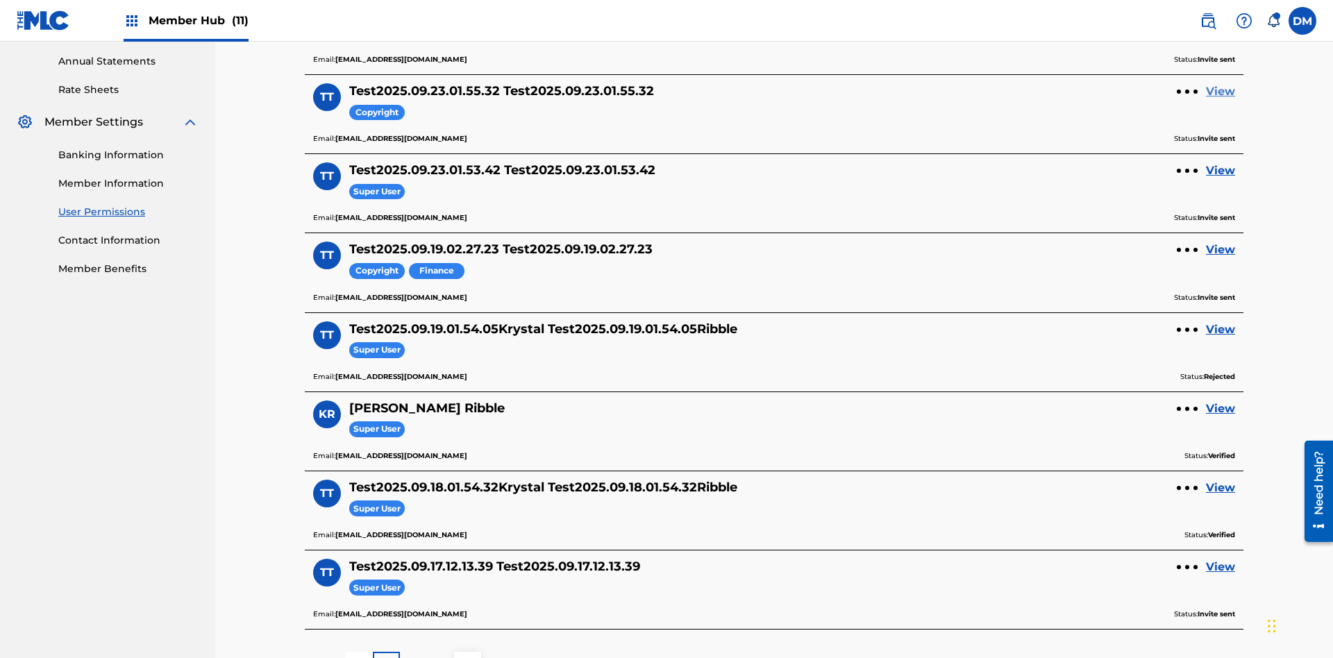
click at [1221, 92] on link "View" at bounding box center [1220, 91] width 29 height 17
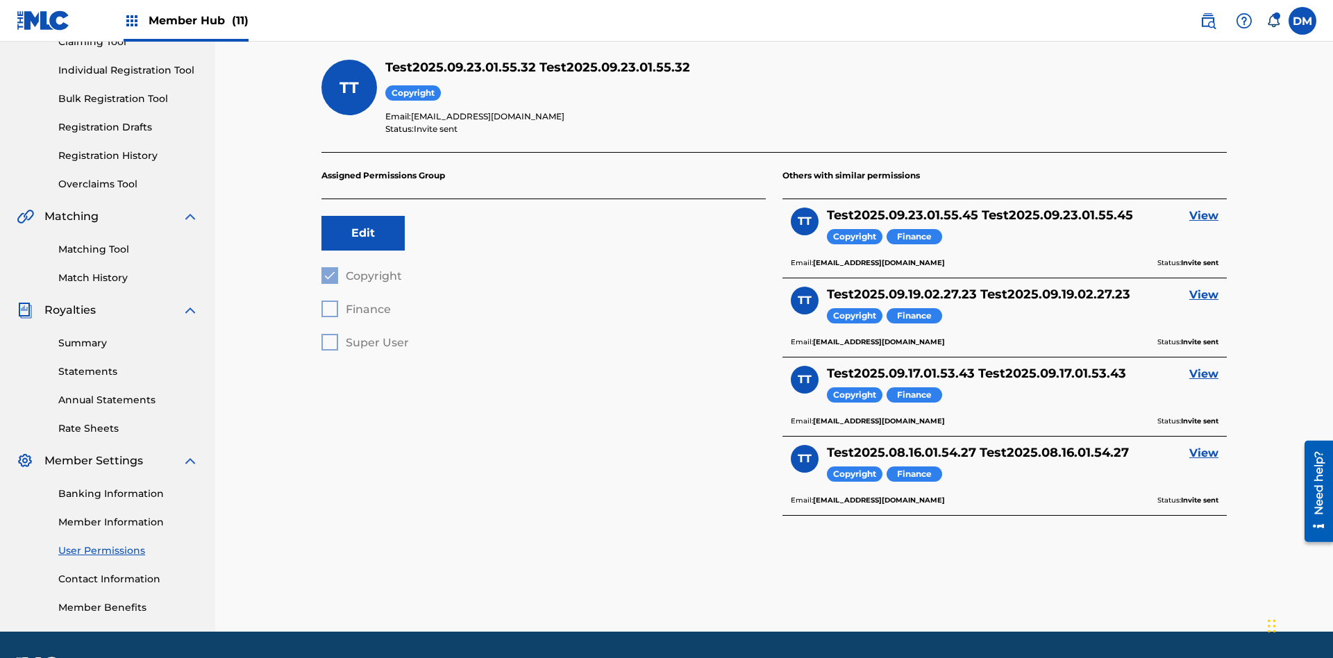
scroll to position [203, 0]
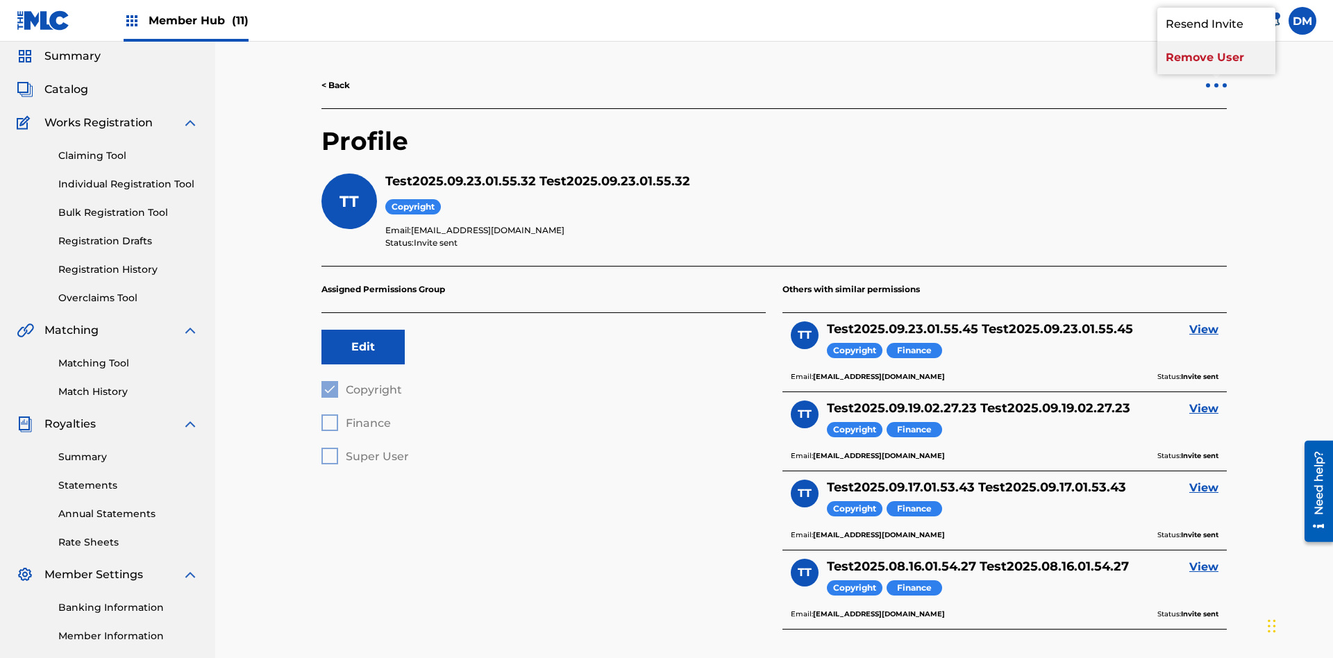
click at [1217, 74] on p "Remove User" at bounding box center [1216, 57] width 118 height 33
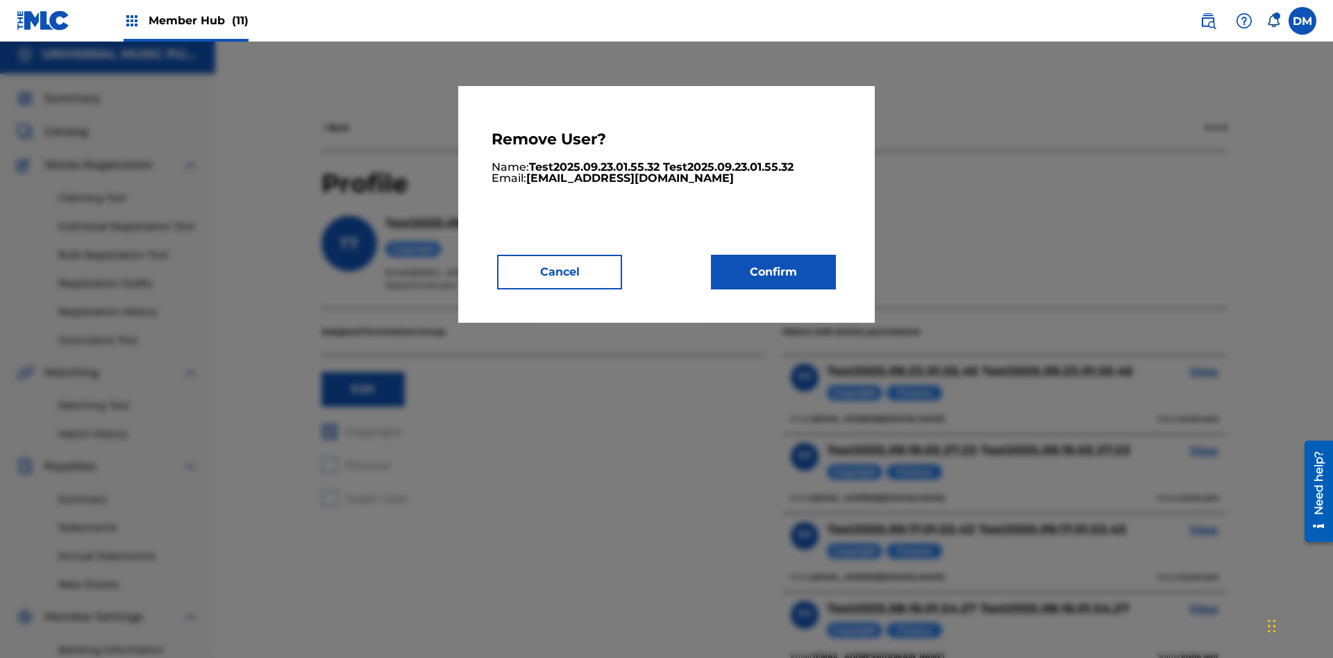
scroll to position [177, 0]
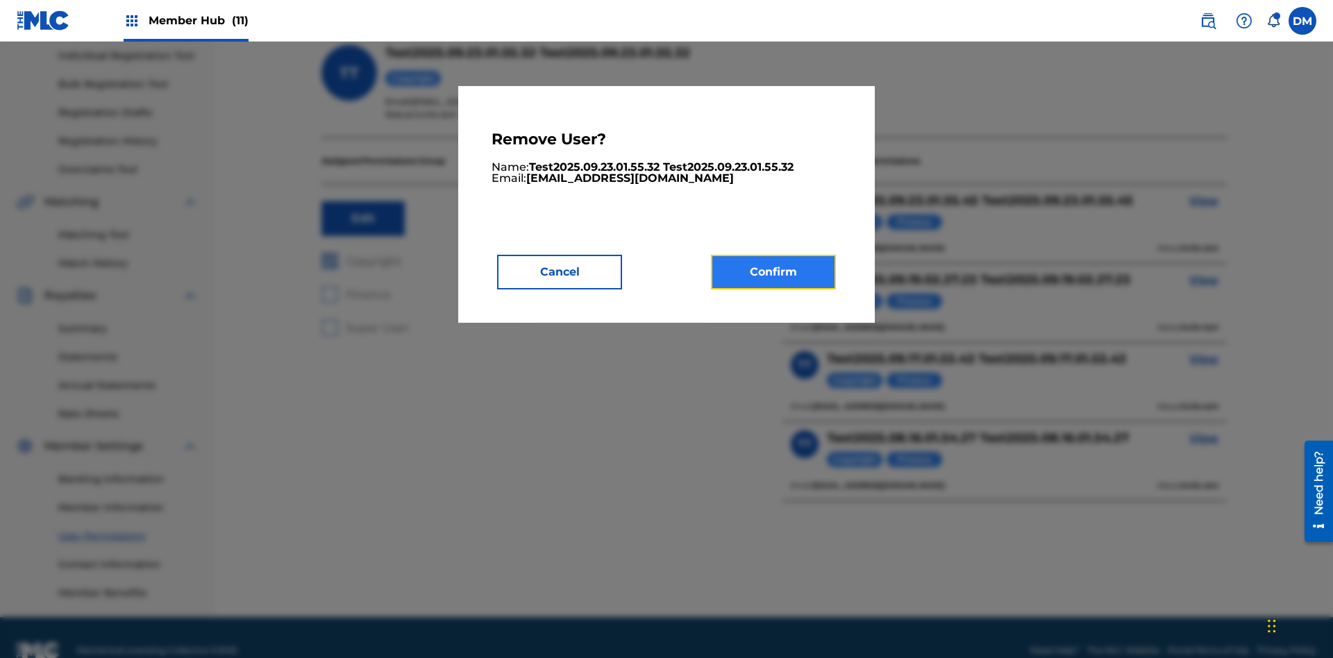
click at [774, 271] on button "Confirm" at bounding box center [773, 272] width 125 height 35
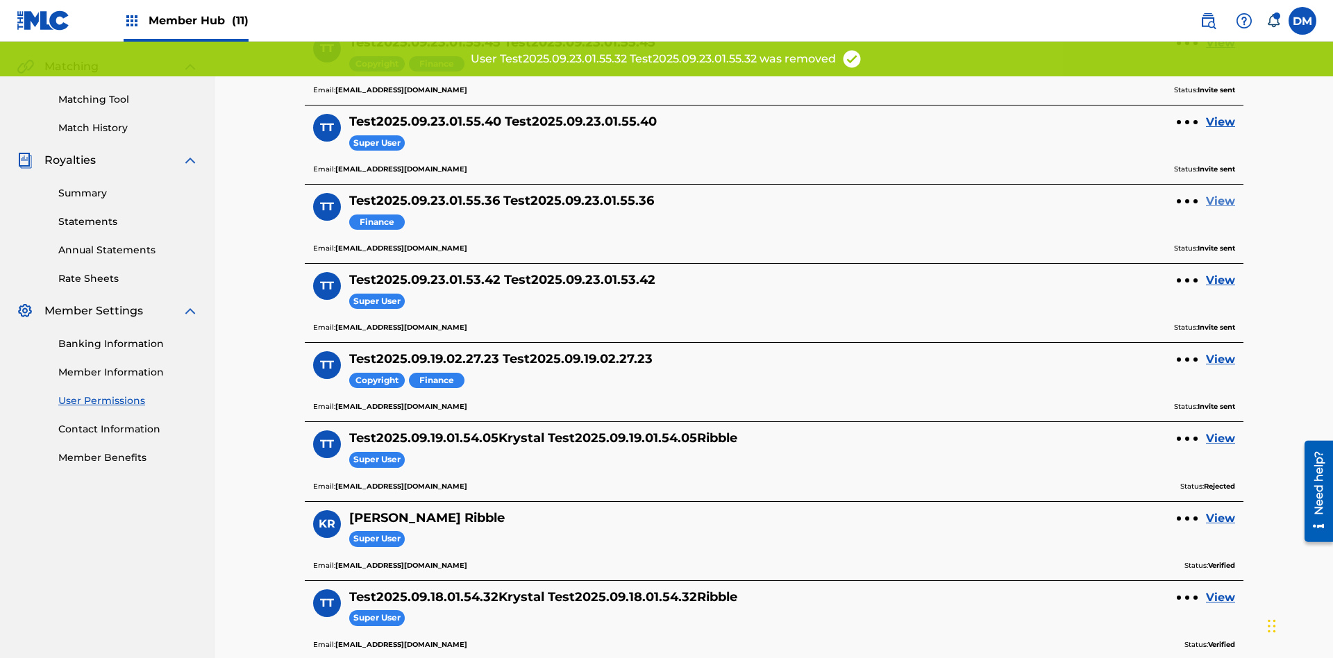
click at [1221, 193] on link "View" at bounding box center [1220, 201] width 29 height 17
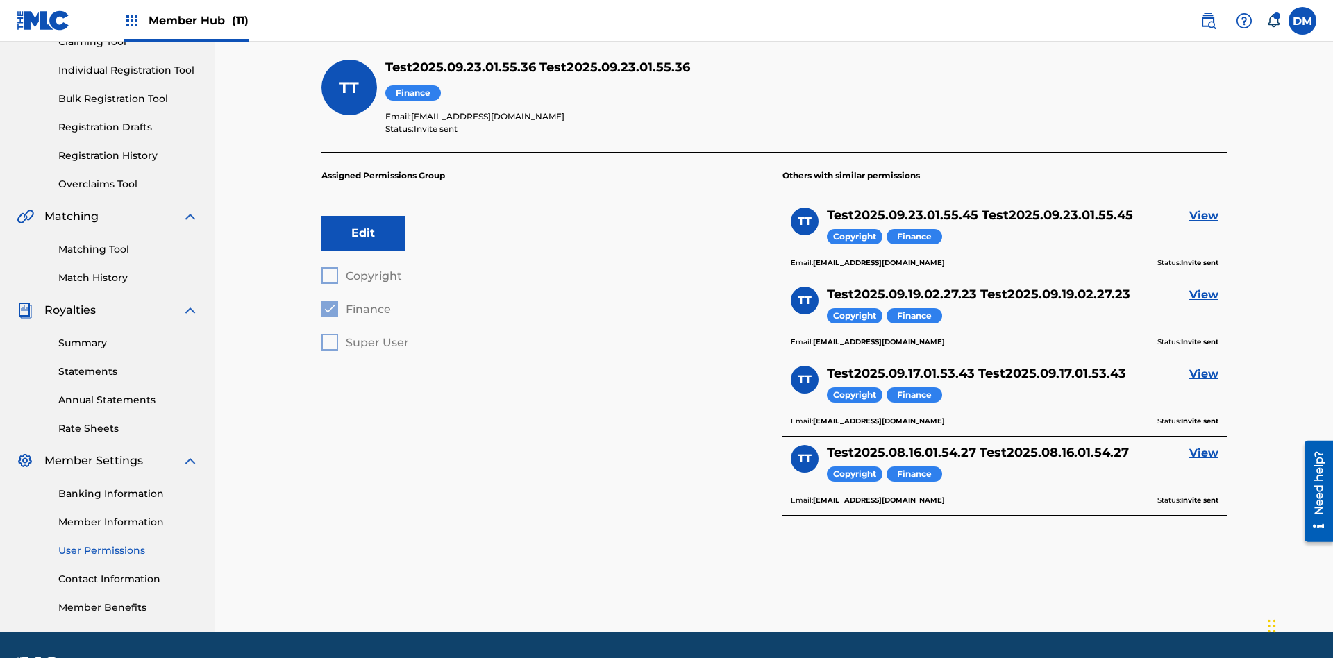
scroll to position [203, 0]
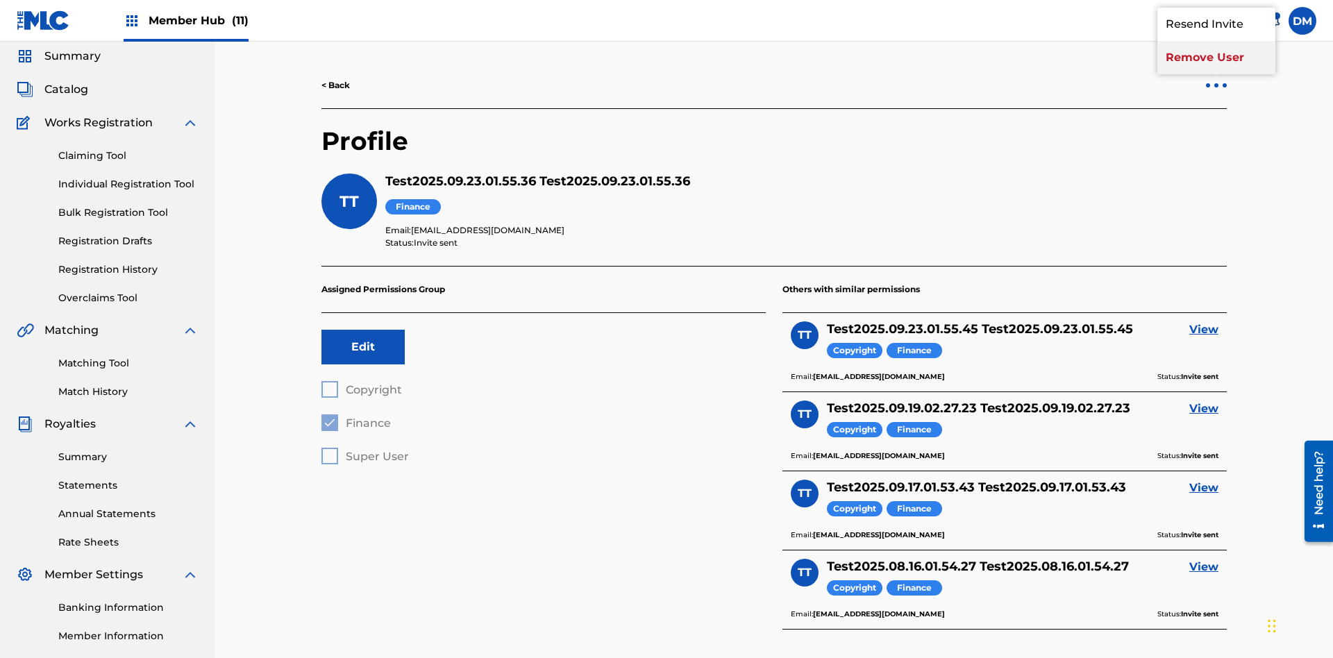
click at [1217, 74] on p "Remove User" at bounding box center [1216, 57] width 118 height 33
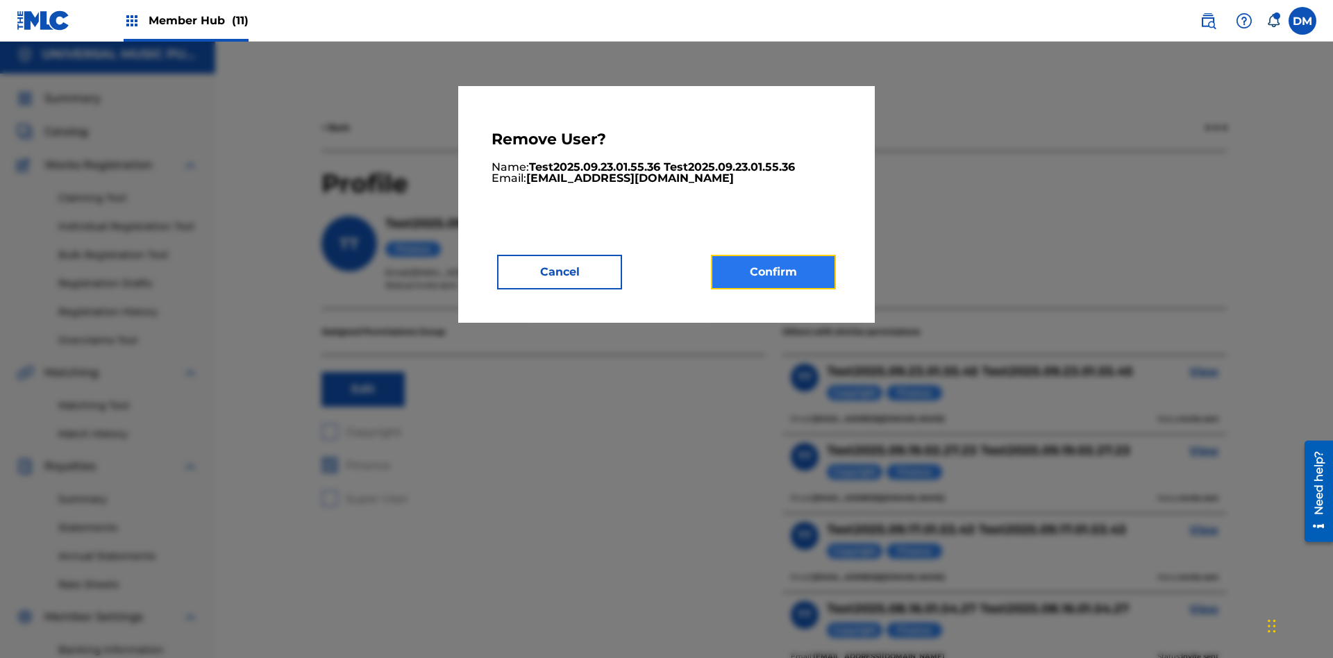
click at [774, 271] on button "Confirm" at bounding box center [773, 272] width 125 height 35
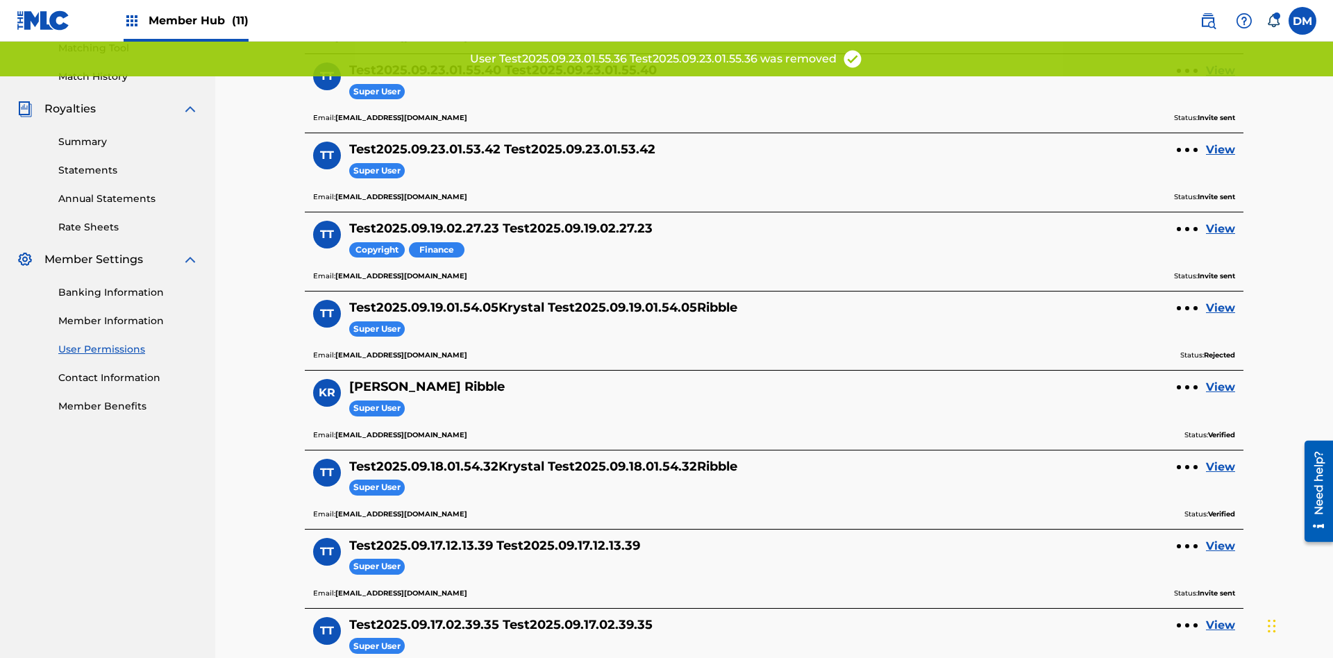
scroll to position [343, 0]
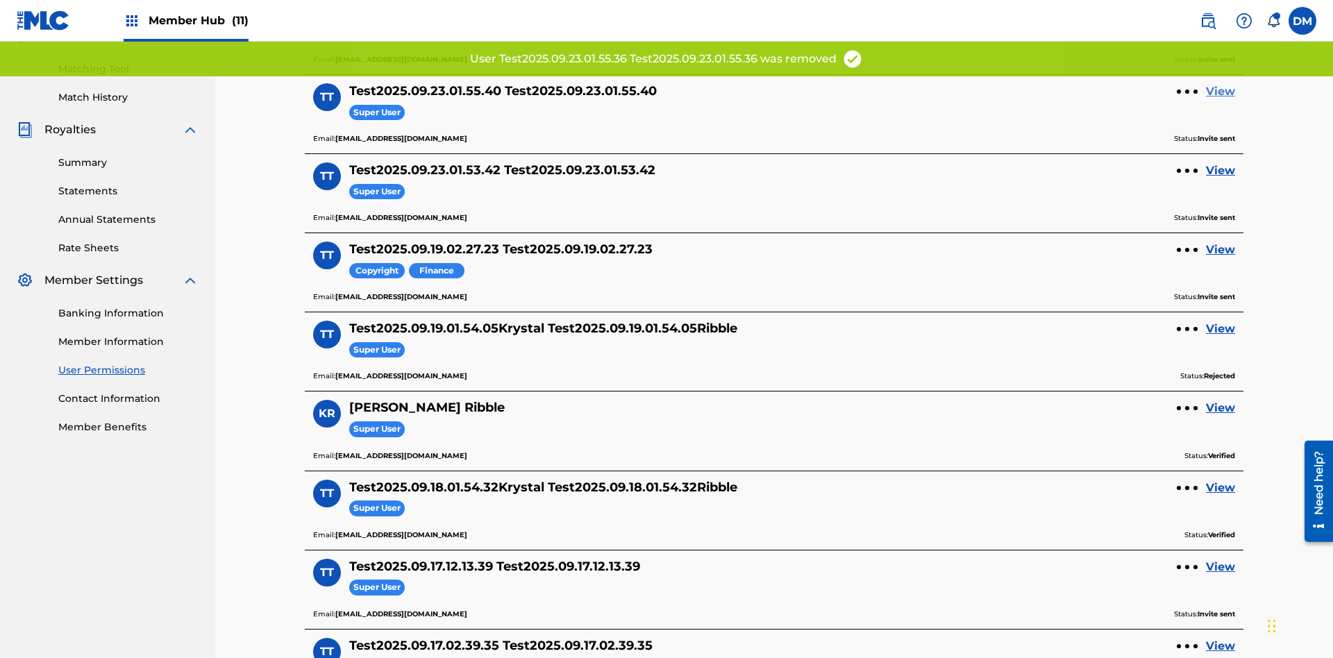
click at [1221, 92] on link "View" at bounding box center [1220, 91] width 29 height 17
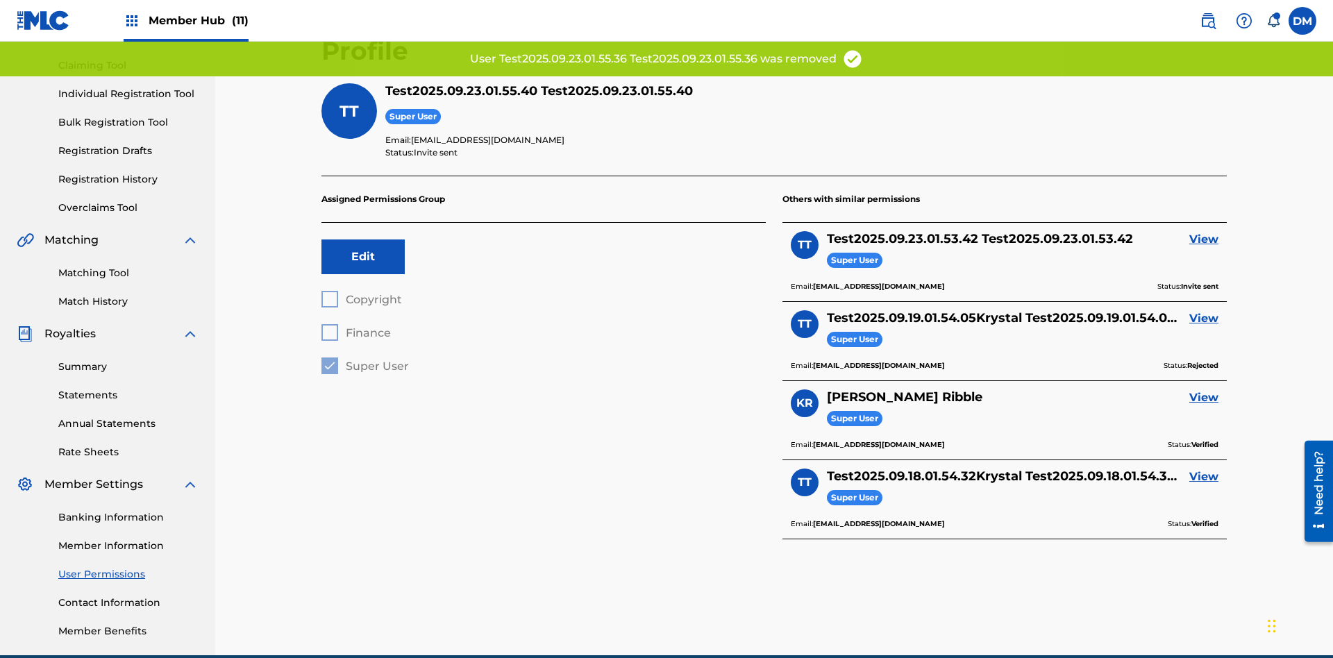
scroll to position [162, 0]
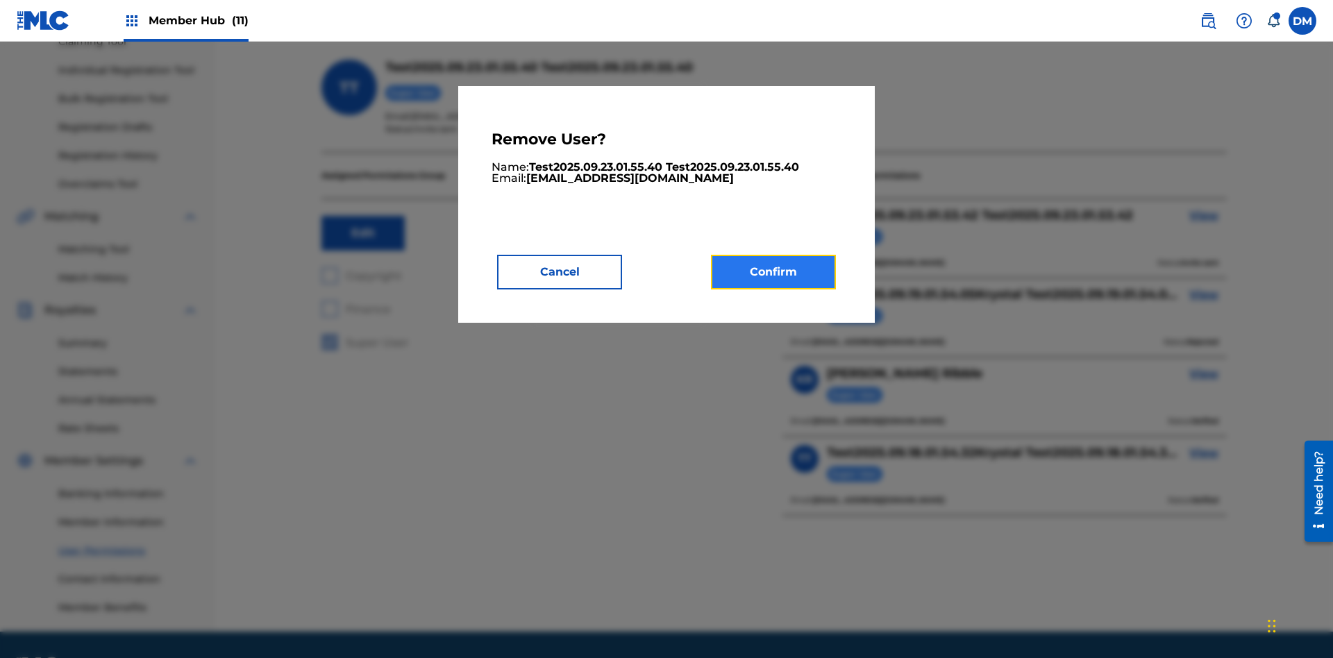
click at [774, 271] on button "Confirm" at bounding box center [773, 272] width 125 height 35
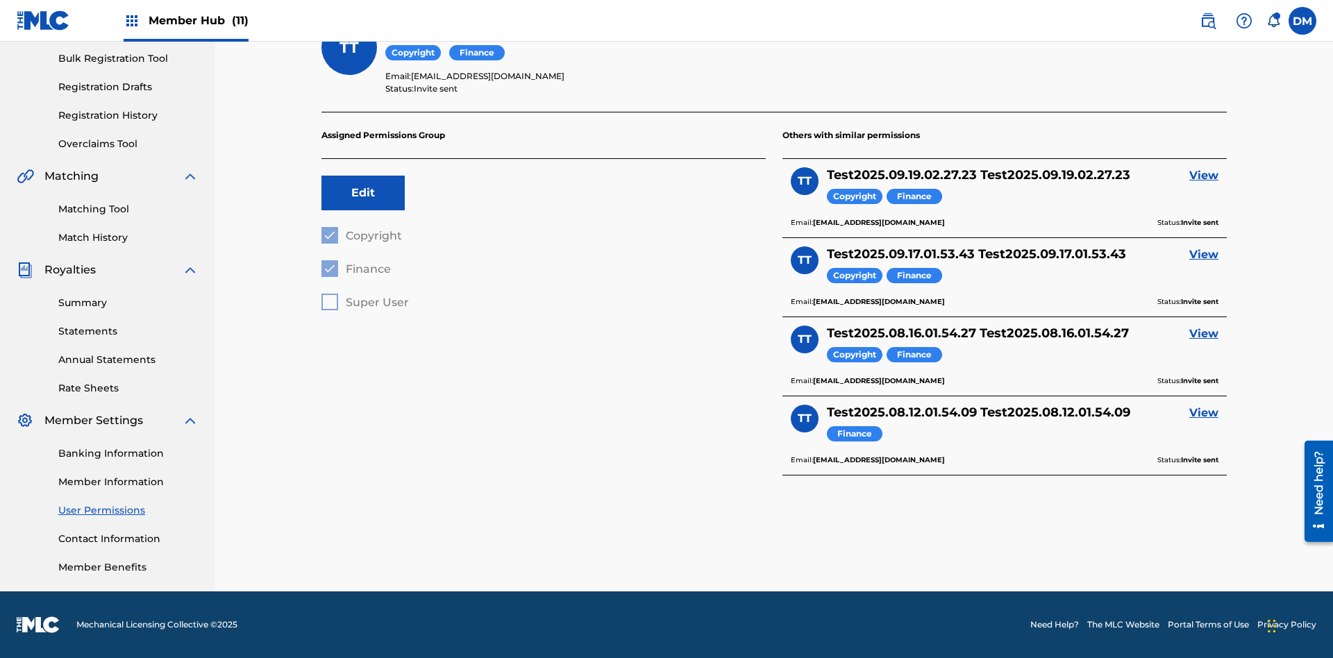
scroll to position [190, 0]
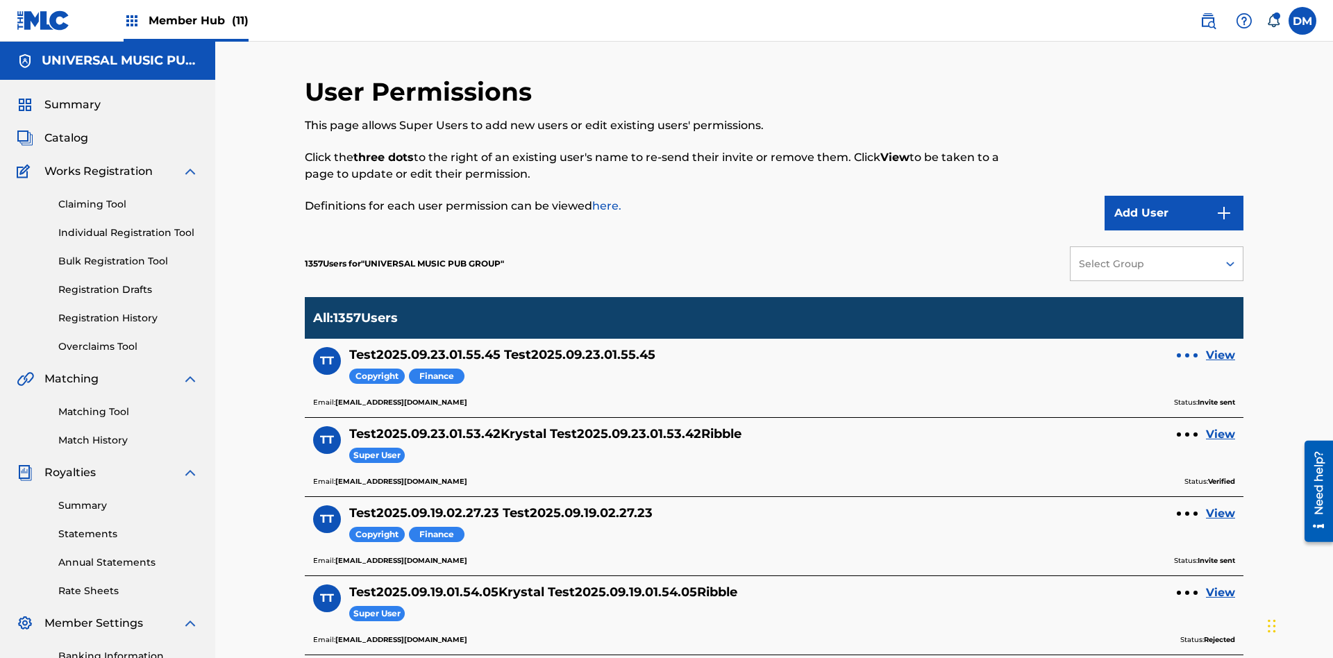
click at [1187, 353] on div at bounding box center [1187, 355] width 4 height 4
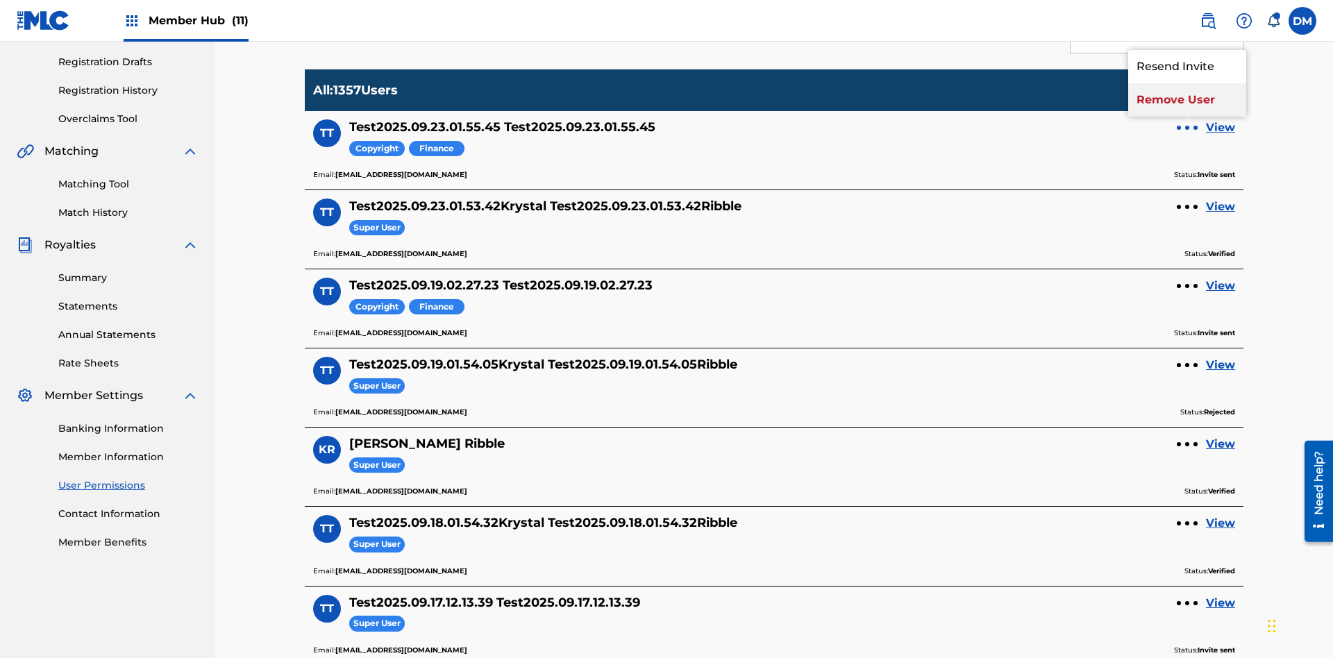
click at [1187, 100] on p "Remove User" at bounding box center [1187, 99] width 118 height 33
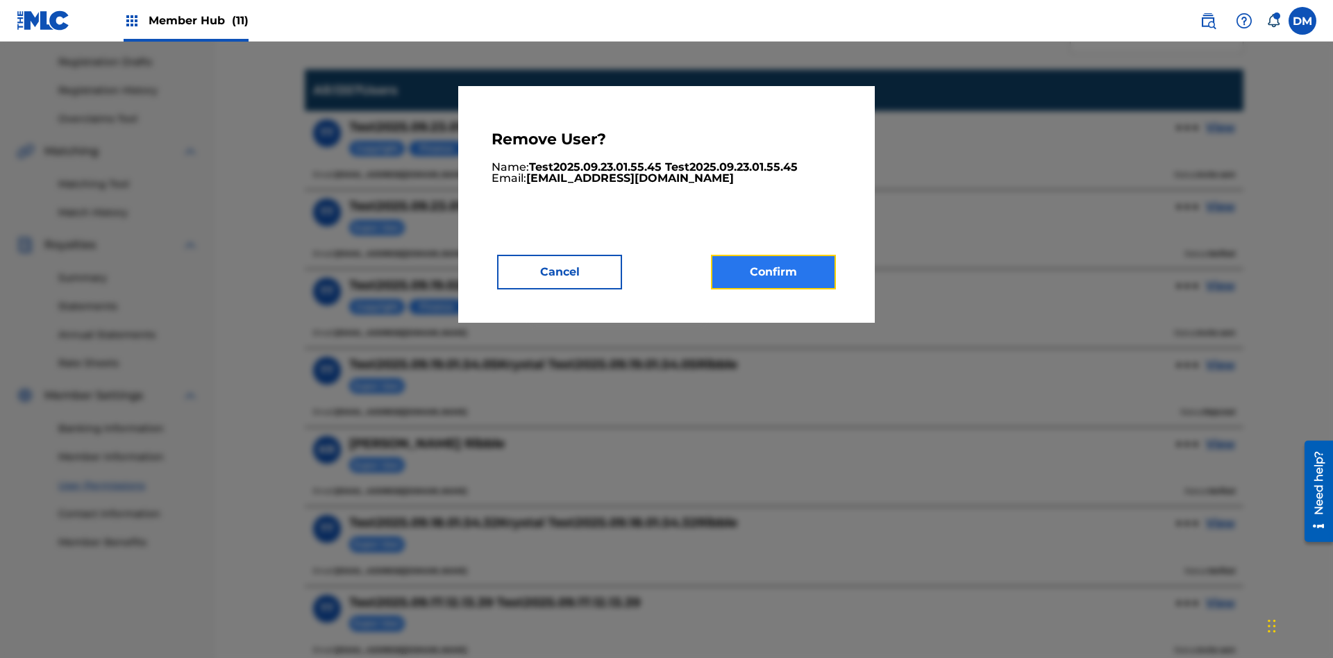
click at [774, 271] on button "Confirm" at bounding box center [773, 272] width 125 height 35
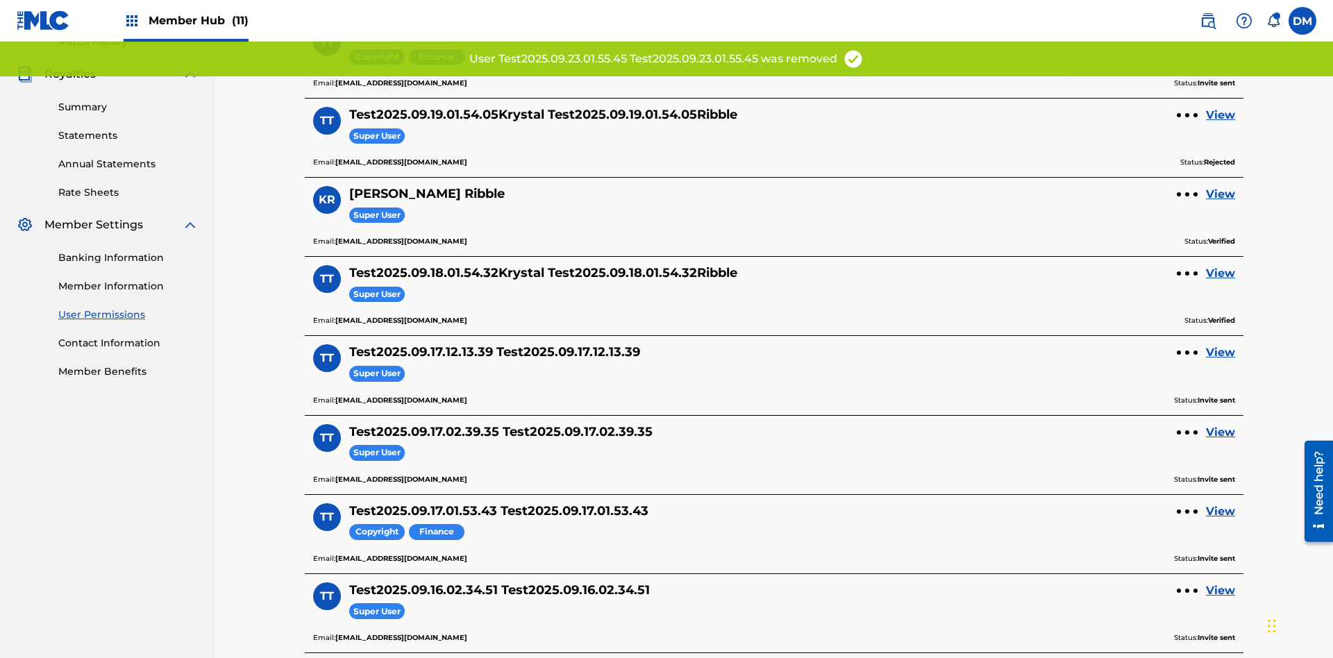
scroll to position [203, 0]
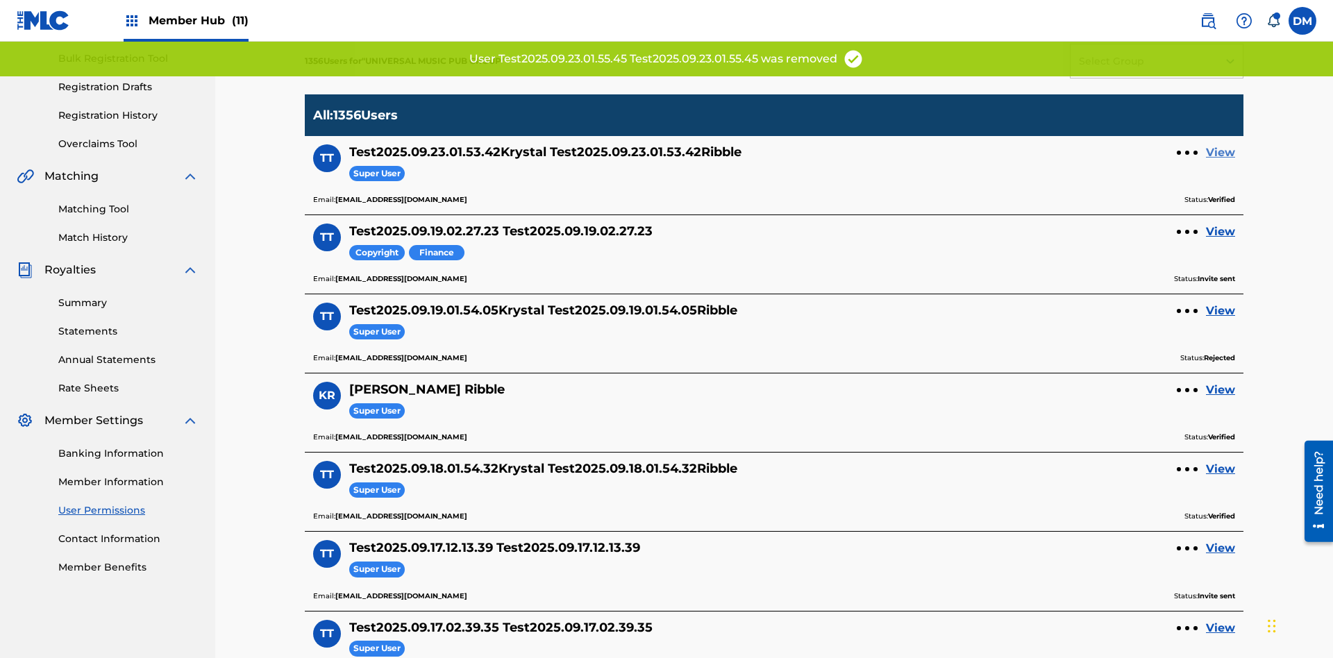
click at [1221, 144] on link "View" at bounding box center [1220, 152] width 29 height 17
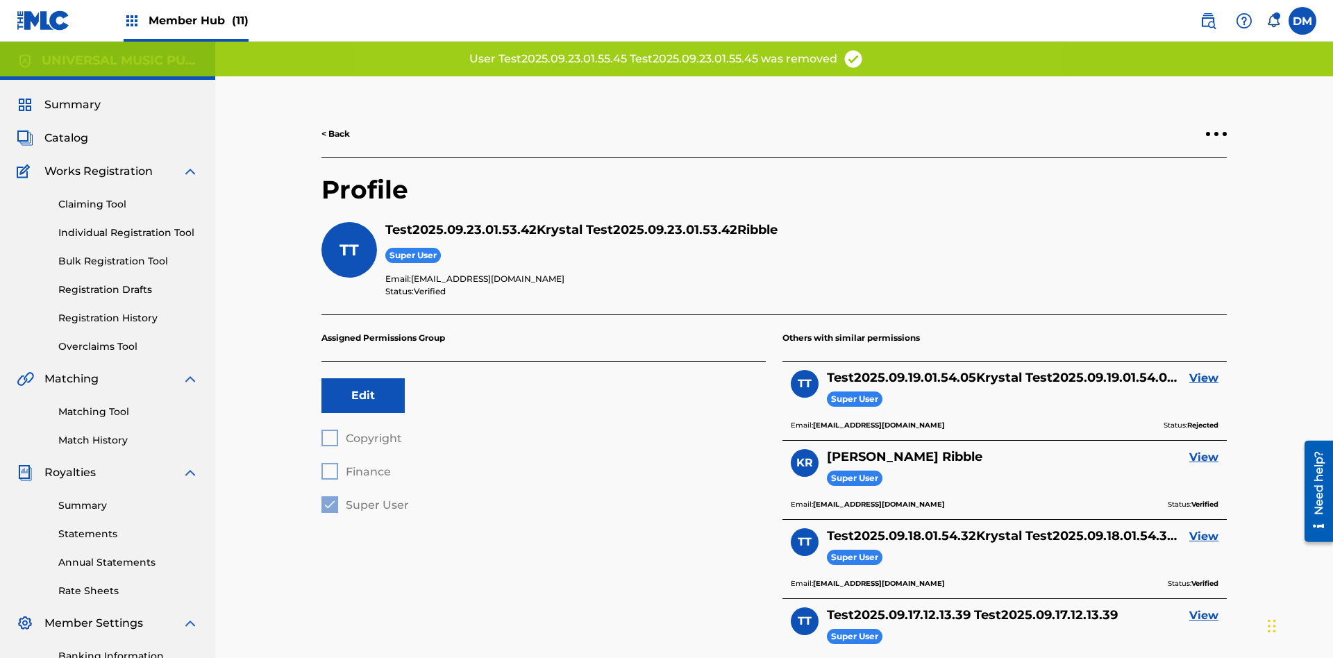
scroll to position [203, 0]
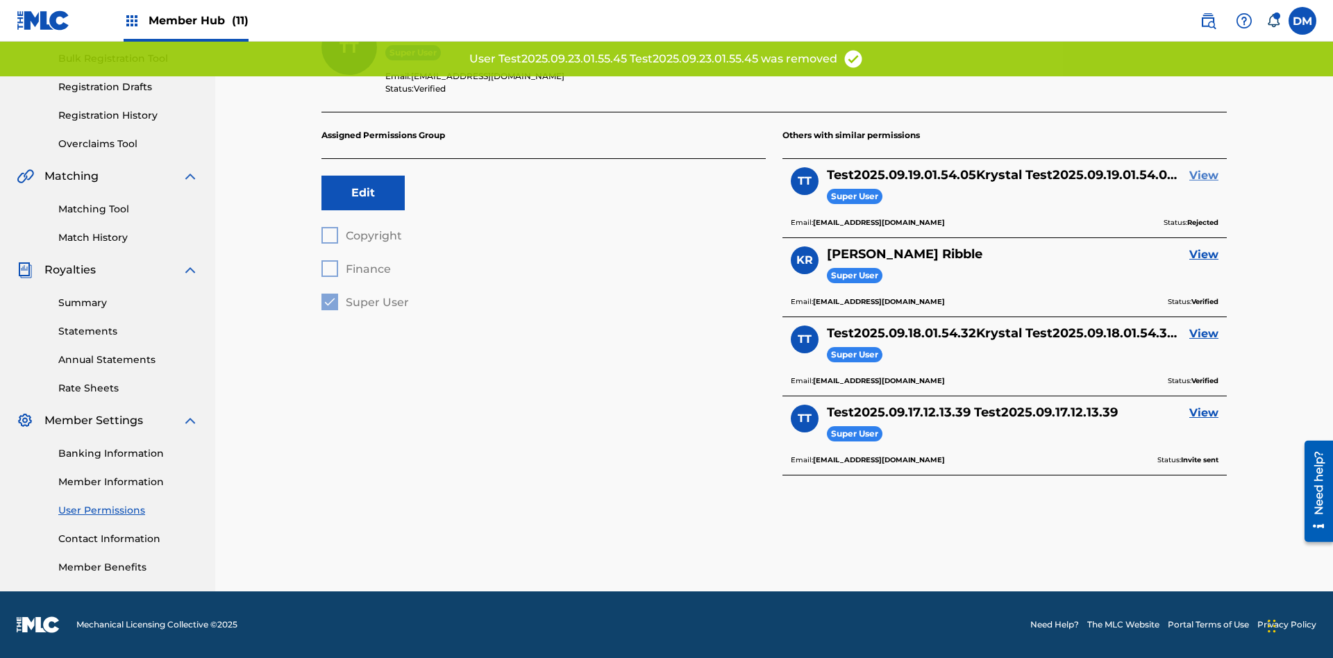
click at [1204, 176] on link "View" at bounding box center [1203, 175] width 29 height 17
